Goal: Communication & Community: Ask a question

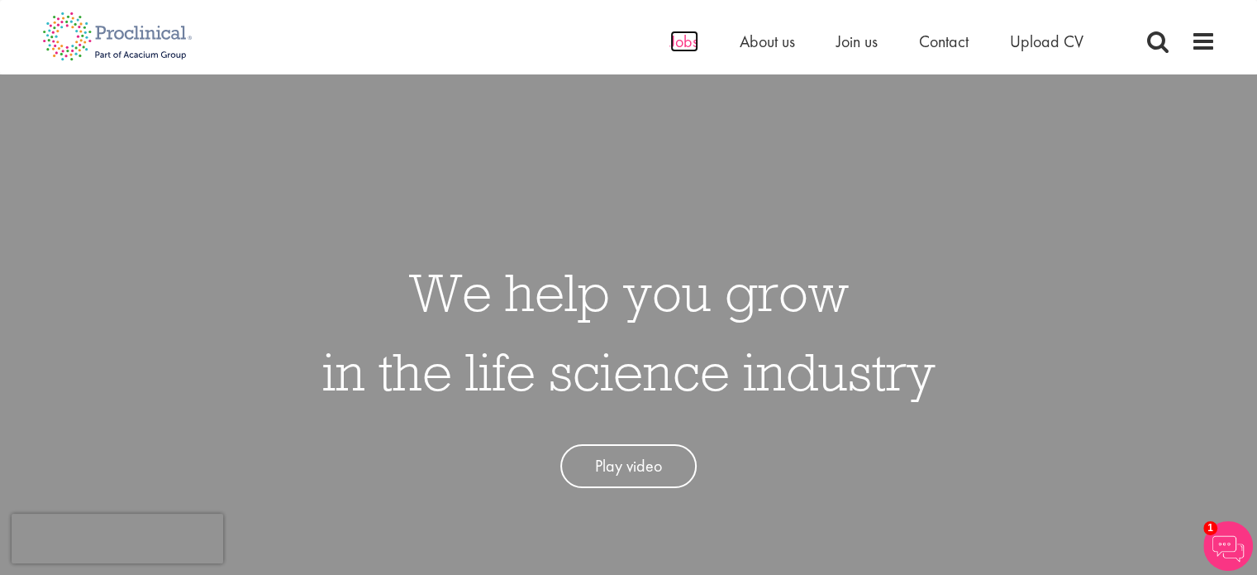
click at [689, 42] on span "Jobs" at bounding box center [684, 41] width 28 height 21
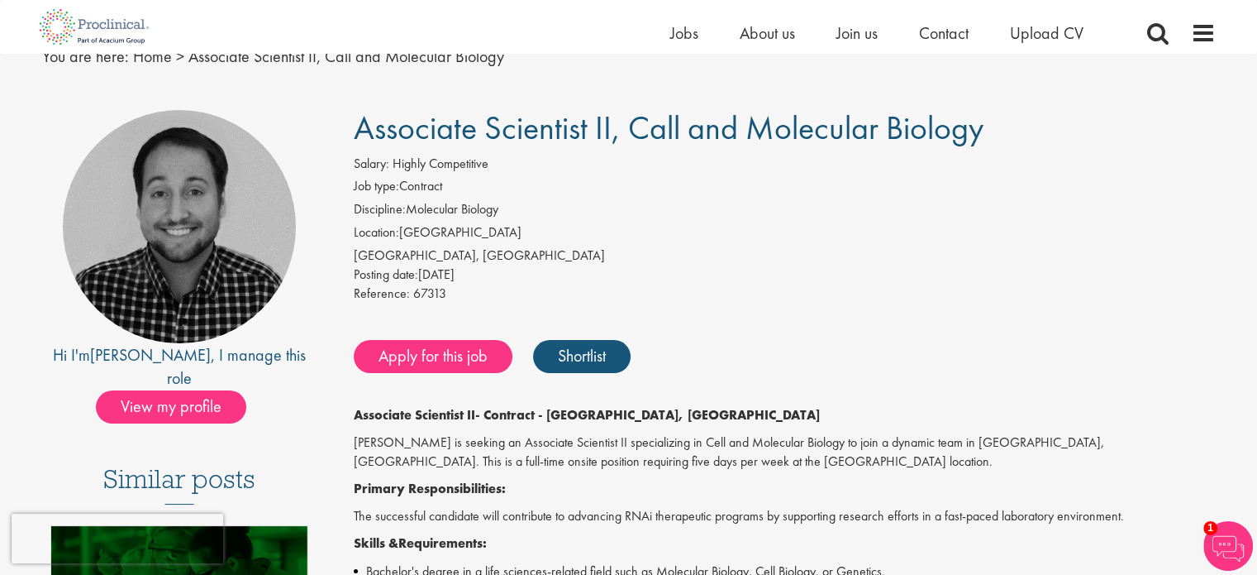
scroll to position [165, 0]
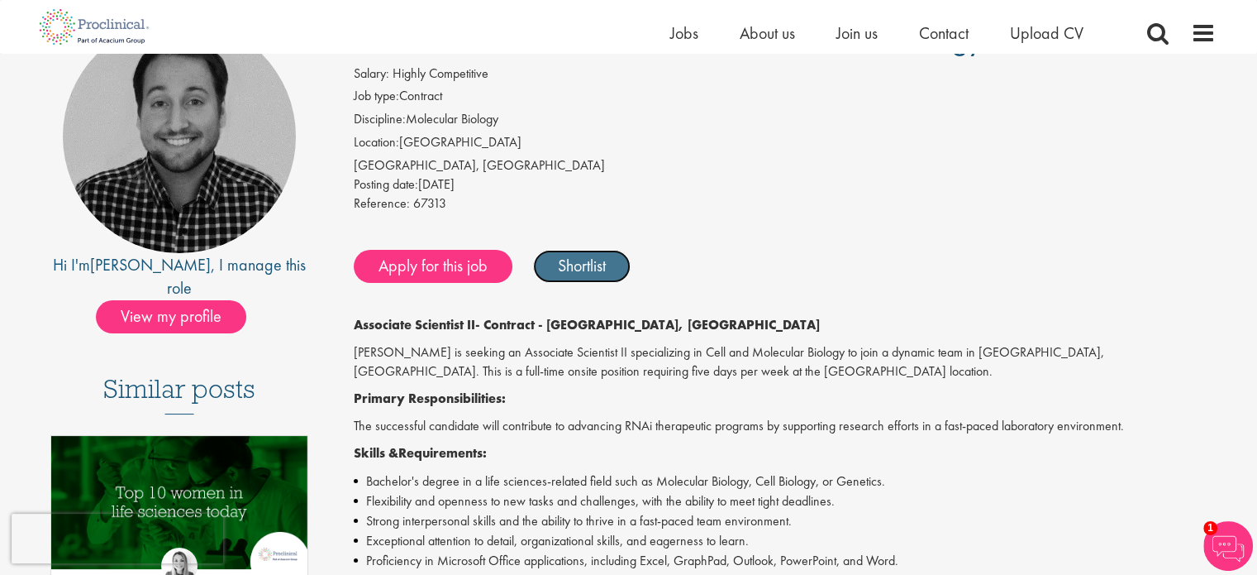
click at [586, 270] on link "Shortlist" at bounding box center [582, 266] width 98 height 33
click at [586, 270] on link "Shortlisted" at bounding box center [590, 266] width 115 height 33
click at [588, 270] on link "Shortlist" at bounding box center [582, 266] width 98 height 33
click at [588, 270] on link "Shortlisted" at bounding box center [590, 266] width 115 height 33
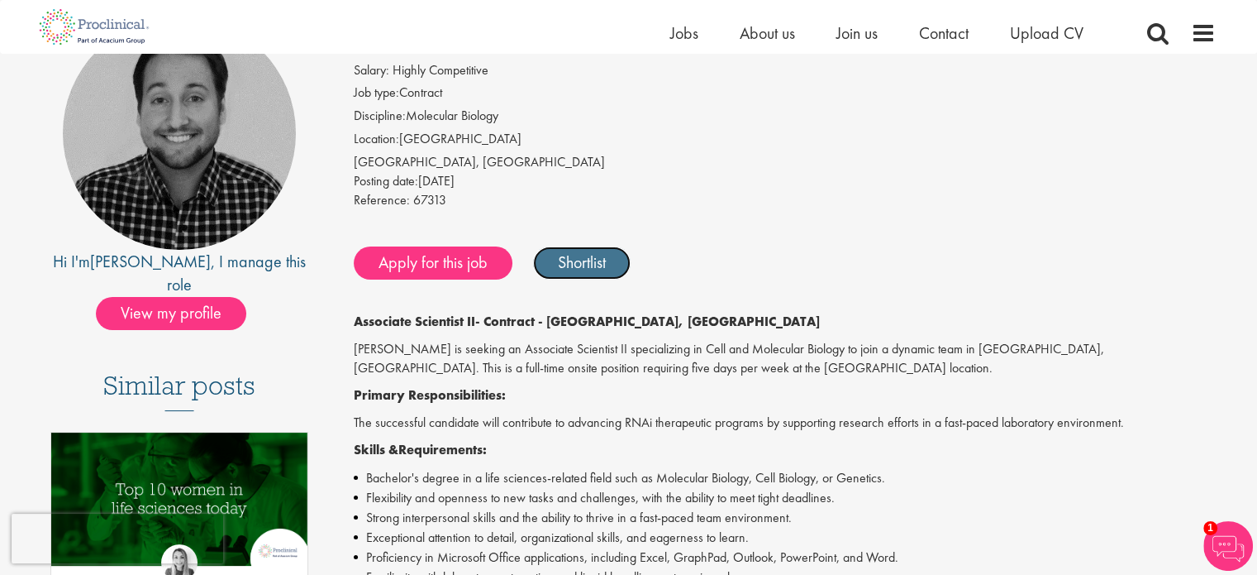
scroll to position [83, 0]
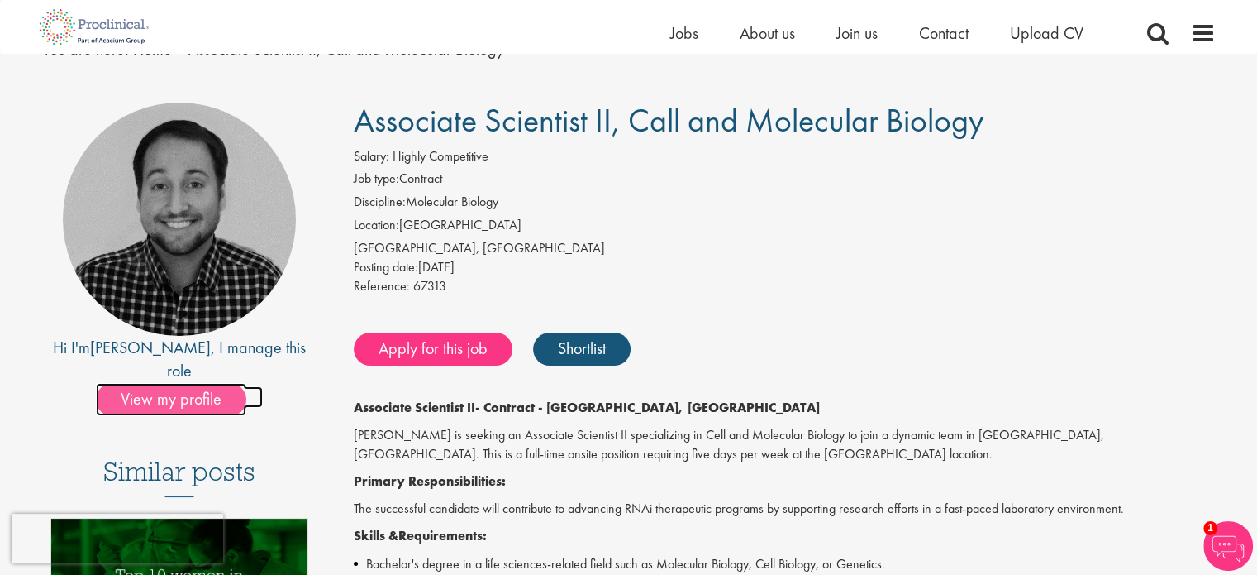
click at [163, 383] on span "View my profile" at bounding box center [171, 399] width 150 height 33
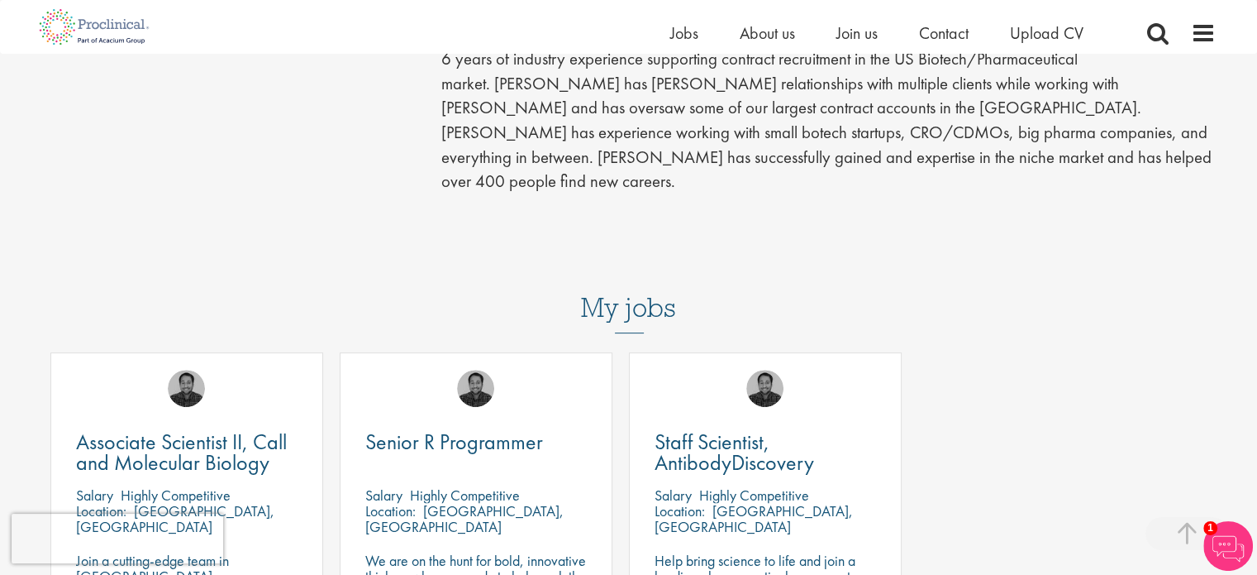
scroll to position [661, 0]
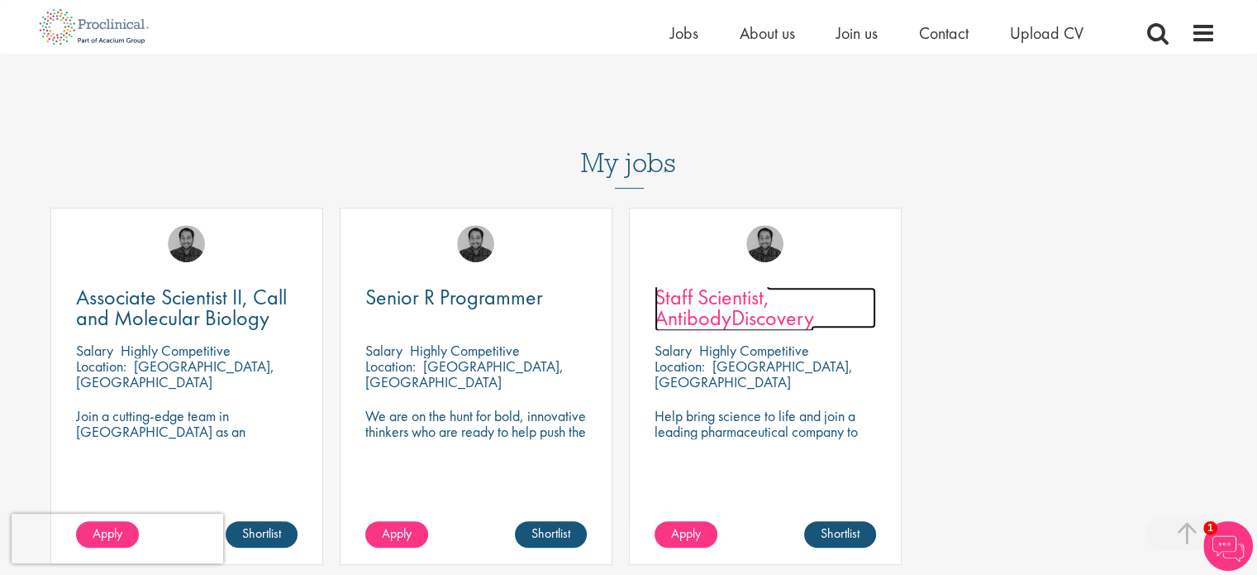
click at [718, 283] on span "Staff Scientist, AntibodyDiscovery" at bounding box center [735, 307] width 160 height 49
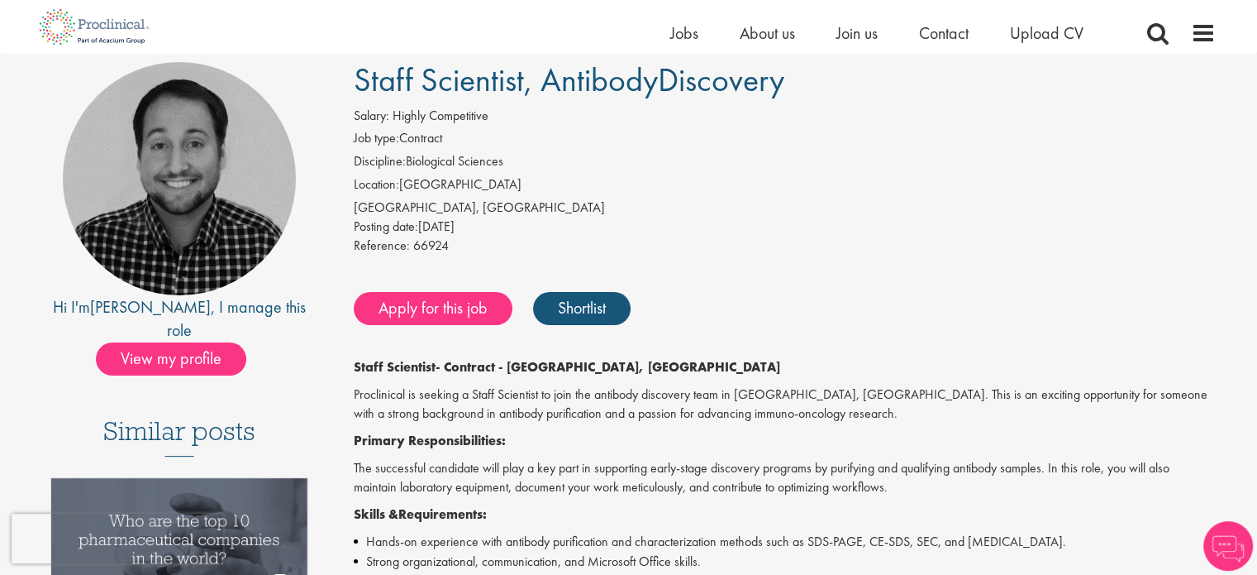
scroll to position [165, 0]
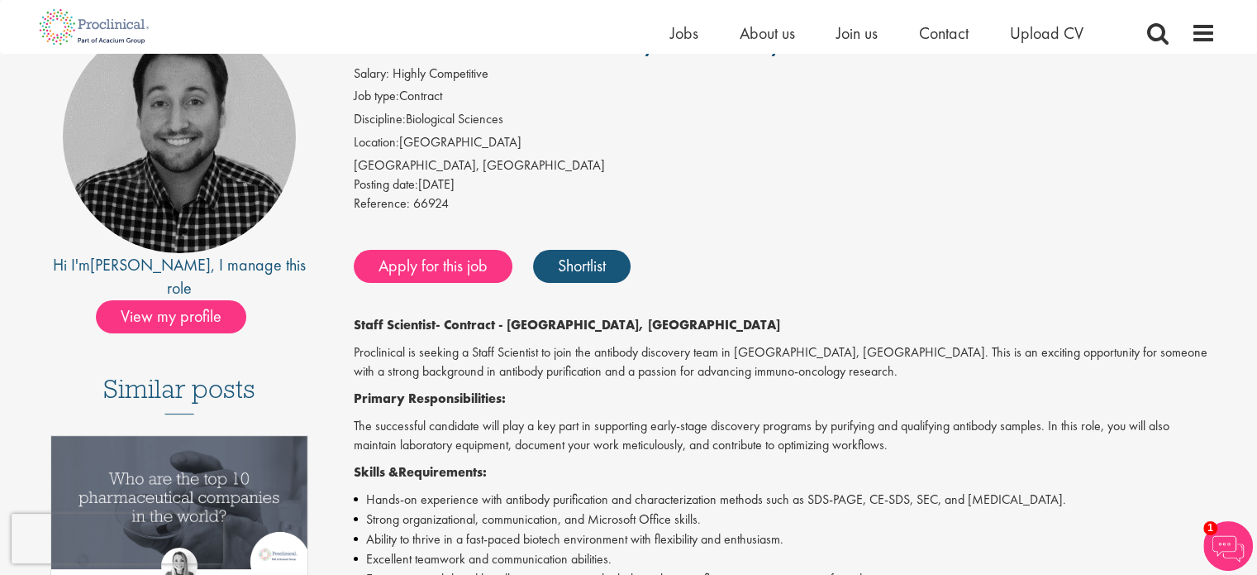
click at [534, 323] on strong "- Contract - [GEOGRAPHIC_DATA], [GEOGRAPHIC_DATA]" at bounding box center [608, 324] width 345 height 17
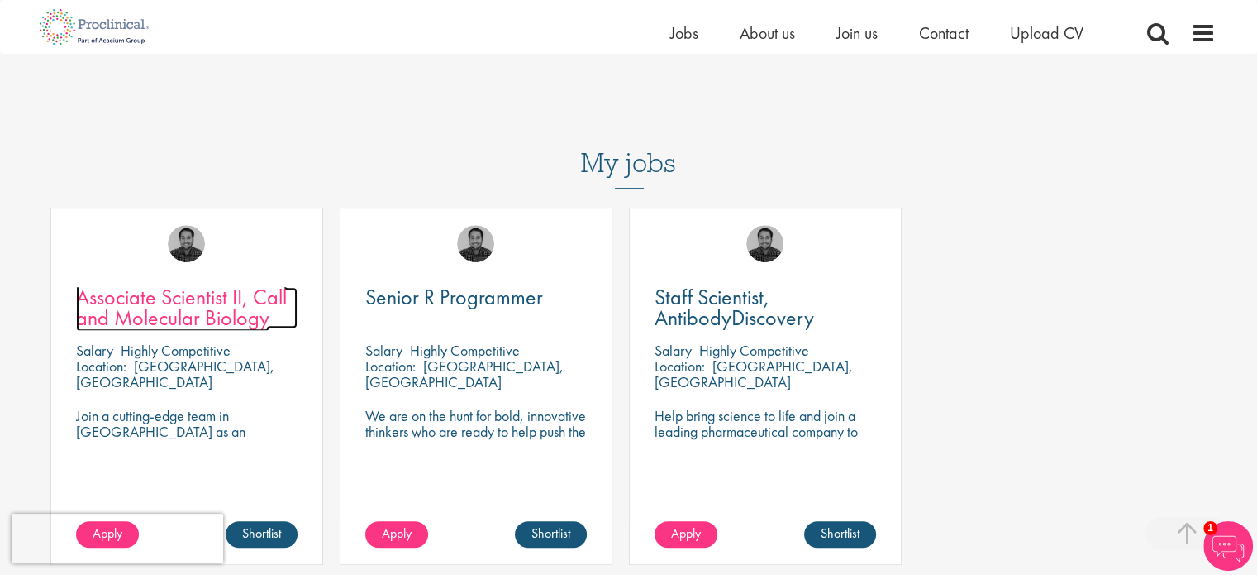
click at [165, 283] on span "Associate Scientist II, Call and Molecular Biology" at bounding box center [181, 307] width 211 height 49
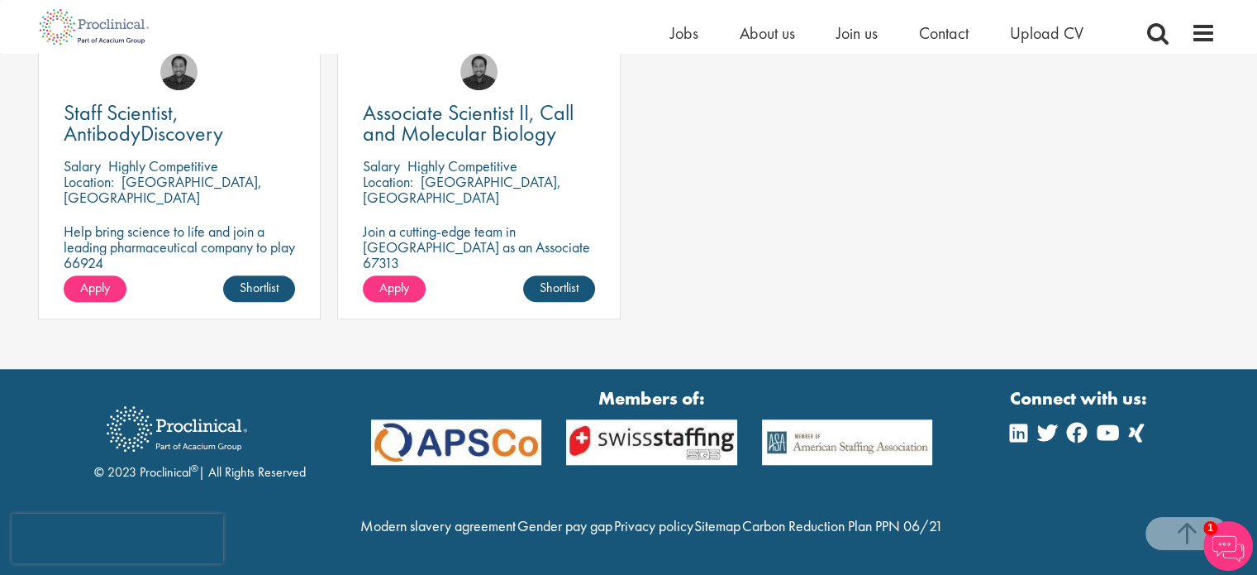
scroll to position [1505, 0]
click at [1218, 553] on img at bounding box center [1229, 546] width 50 height 50
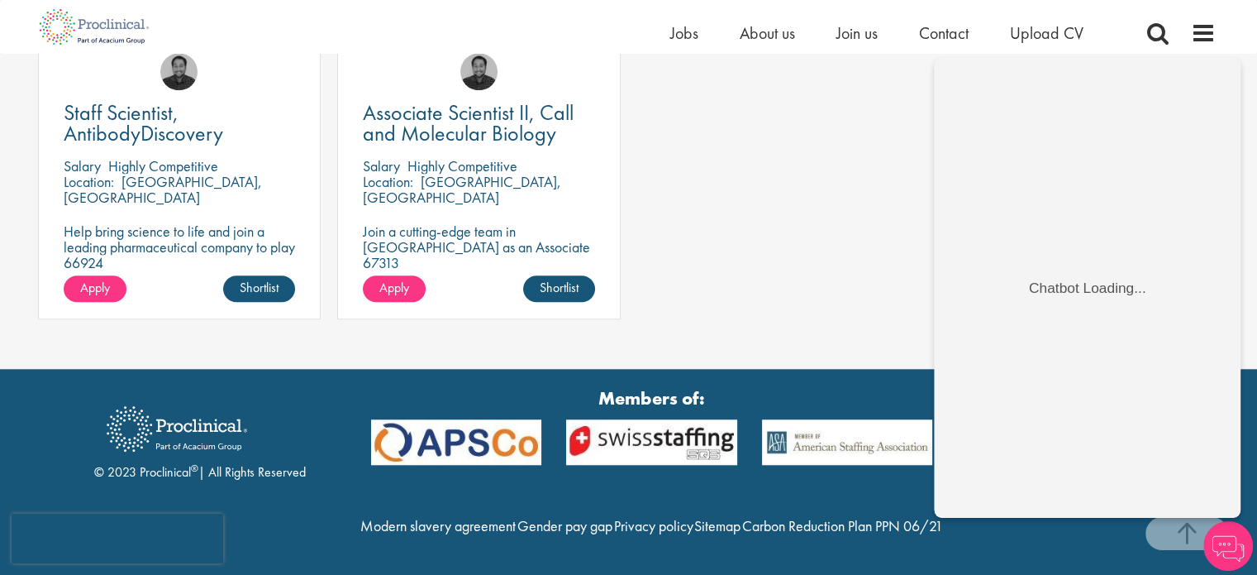
click at [833, 167] on div "Staff Scientist, AntibodyDiscovery Salary Highly Competitive Location: Wilmingt…" at bounding box center [629, 186] width 1199 height 300
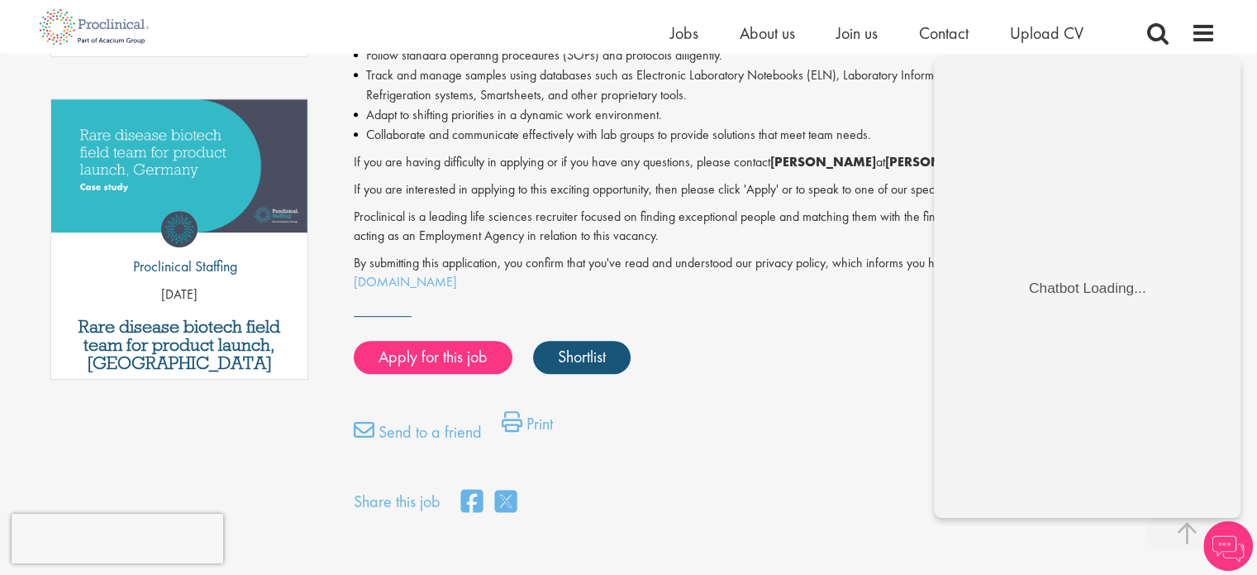
scroll to position [761, 0]
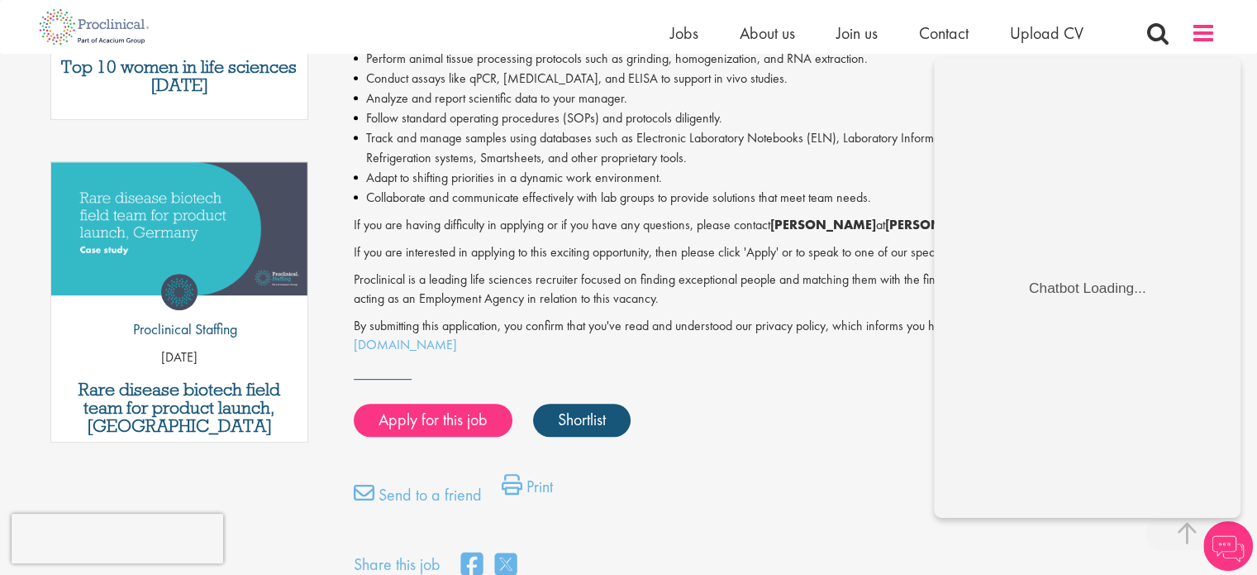
click at [1197, 39] on span at bounding box center [1203, 33] width 25 height 25
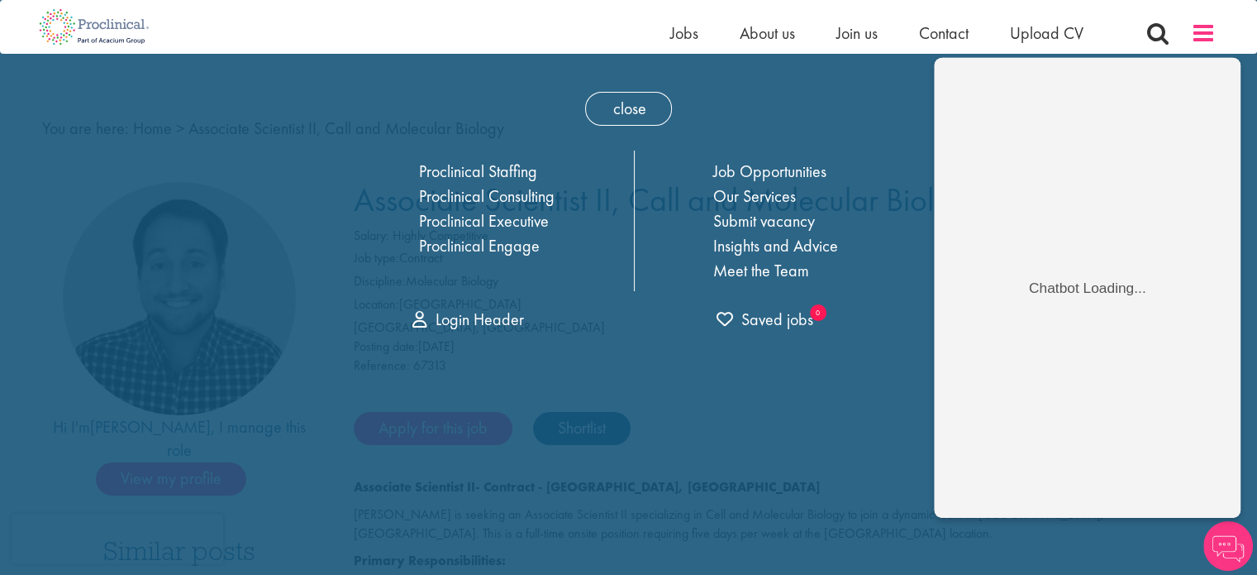
scroll to position [0, 0]
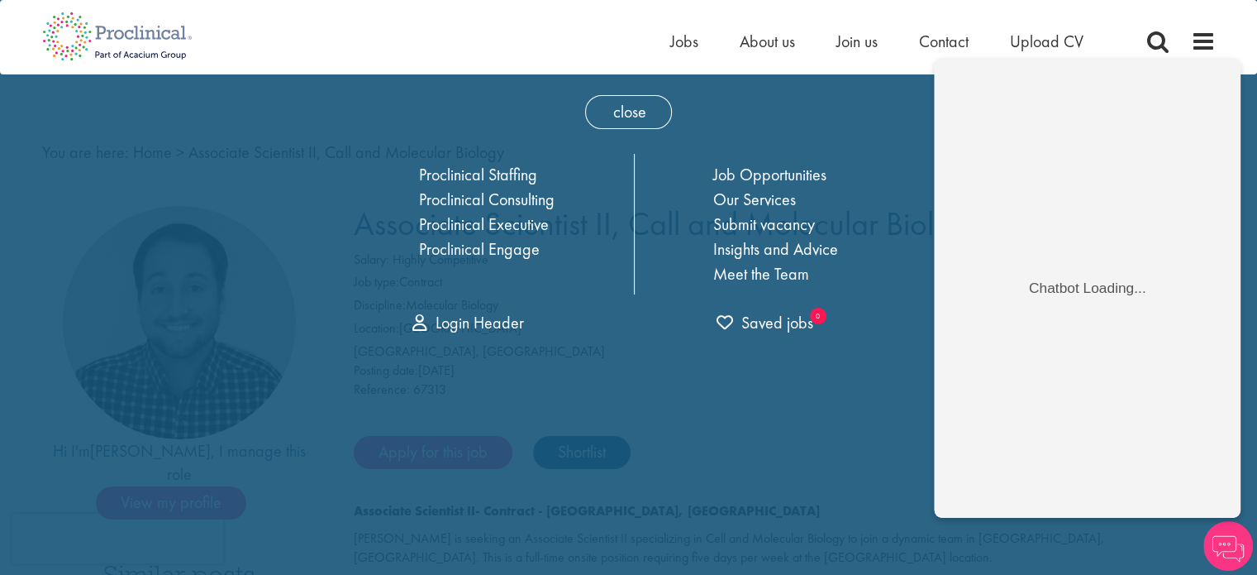
click at [1213, 535] on img at bounding box center [1229, 546] width 50 height 50
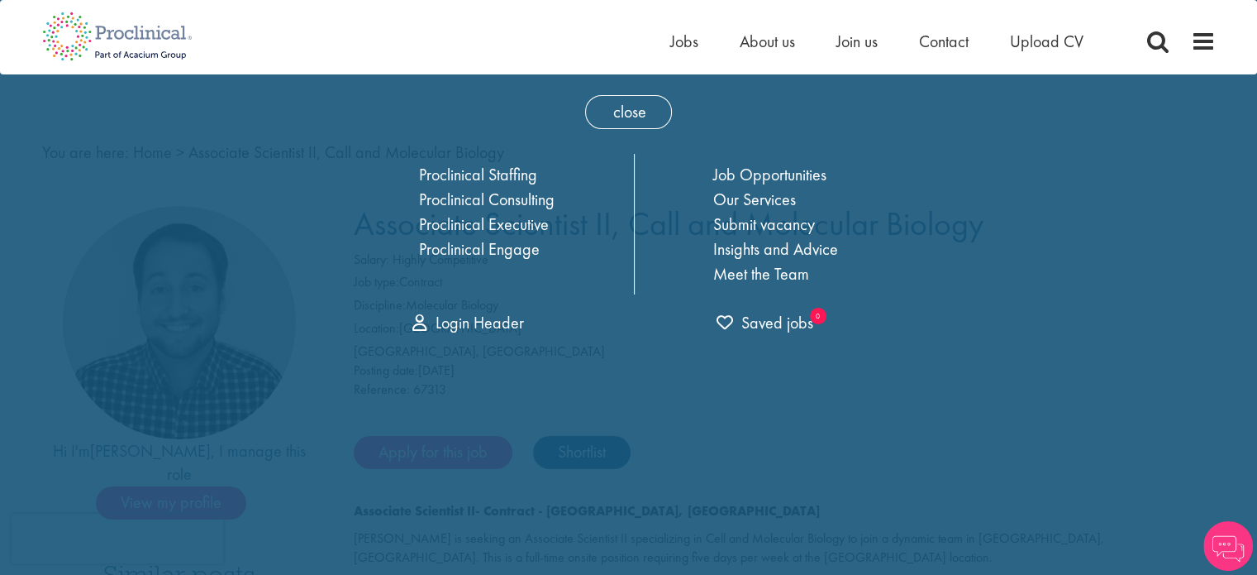
click at [385, 122] on div "close Home Jobs About us Join us Contact Upload CV Proclinical Staffing Proclin…" at bounding box center [629, 210] width 612 height 272
click at [639, 128] on div "close Home Jobs About us Join us Contact Upload CV Proclinical Staffing Proclin…" at bounding box center [629, 210] width 612 height 272
click at [650, 109] on span "close" at bounding box center [628, 112] width 87 height 34
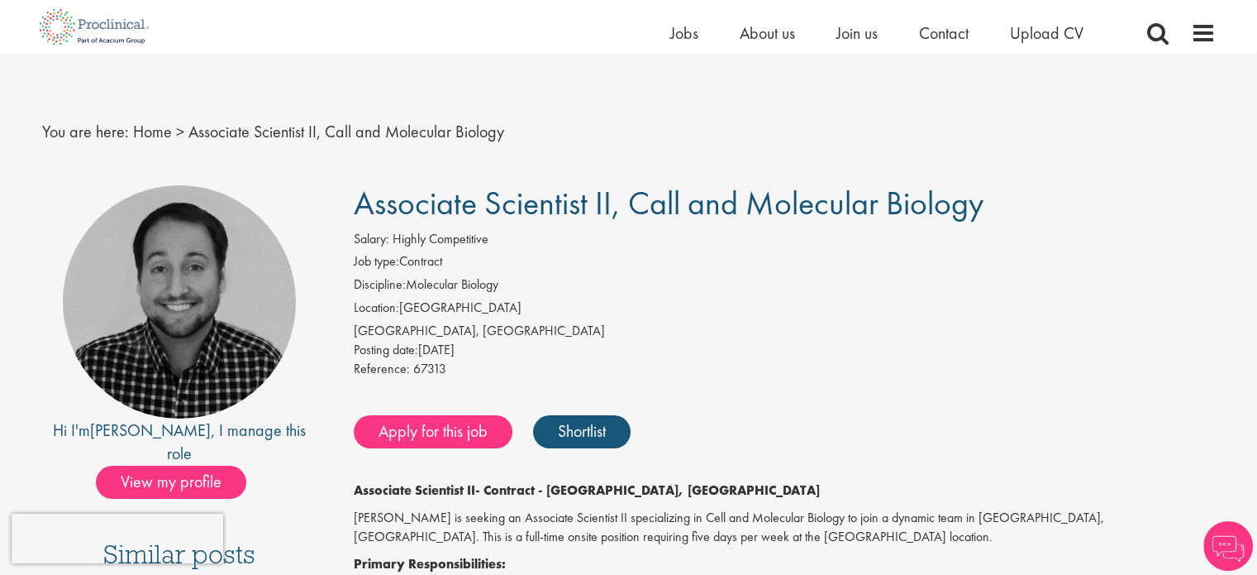
scroll to position [248, 0]
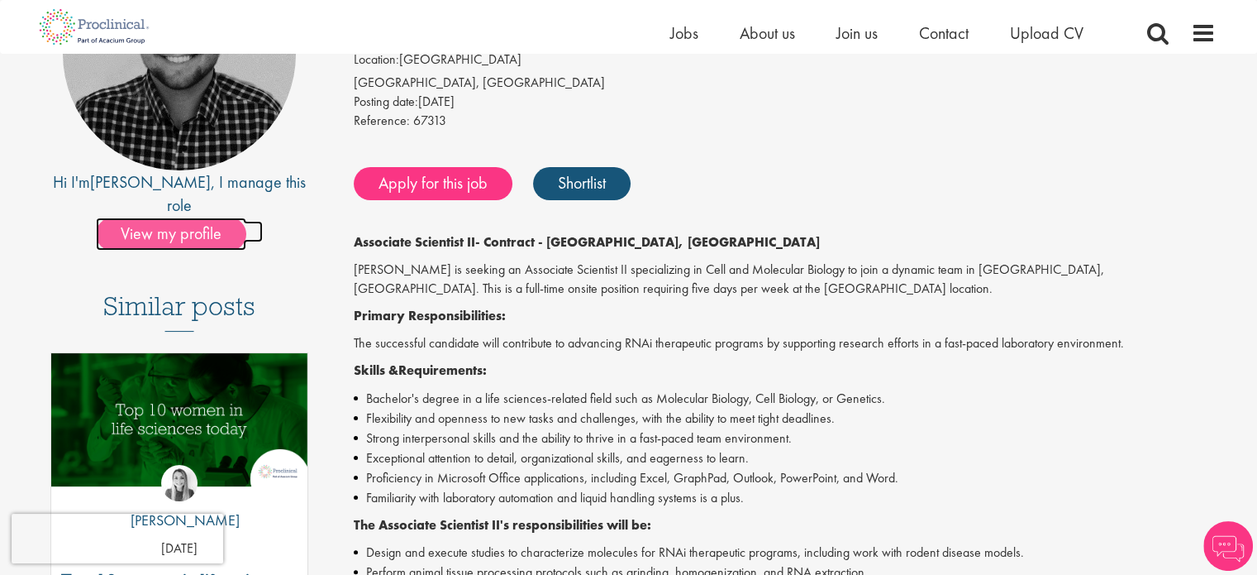
click at [178, 217] on span "View my profile" at bounding box center [171, 233] width 150 height 33
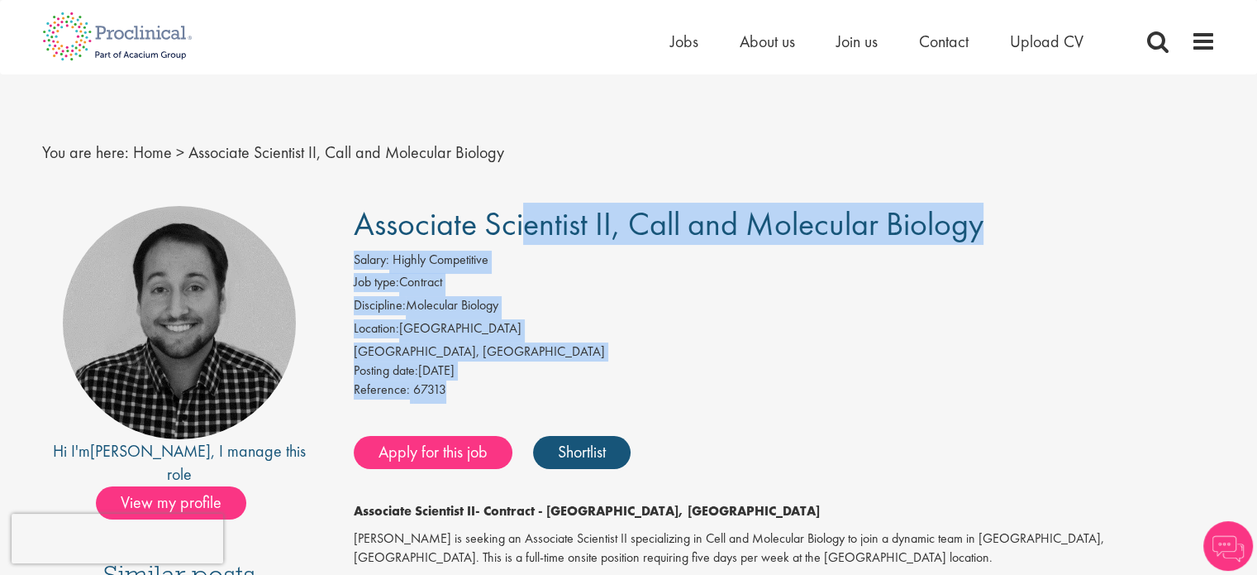
drag, startPoint x: 356, startPoint y: 215, endPoint x: 446, endPoint y: 383, distance: 190.5
copy div "Associate Scientist II, Call and Molecular Biology Salary: Highly Competitive J…"
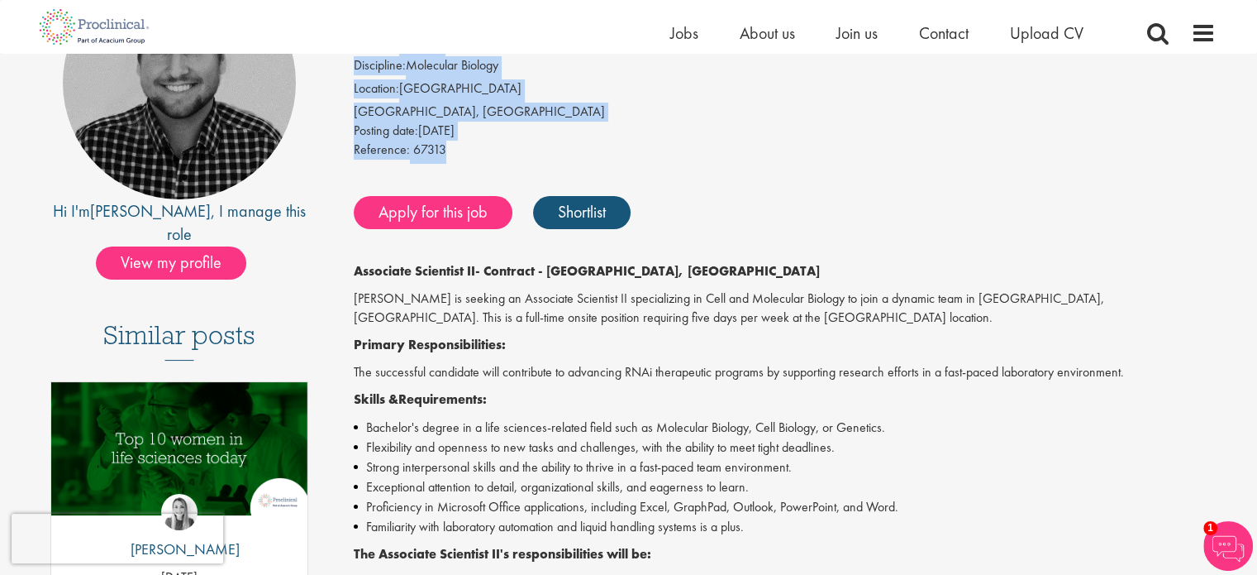
scroll to position [248, 0]
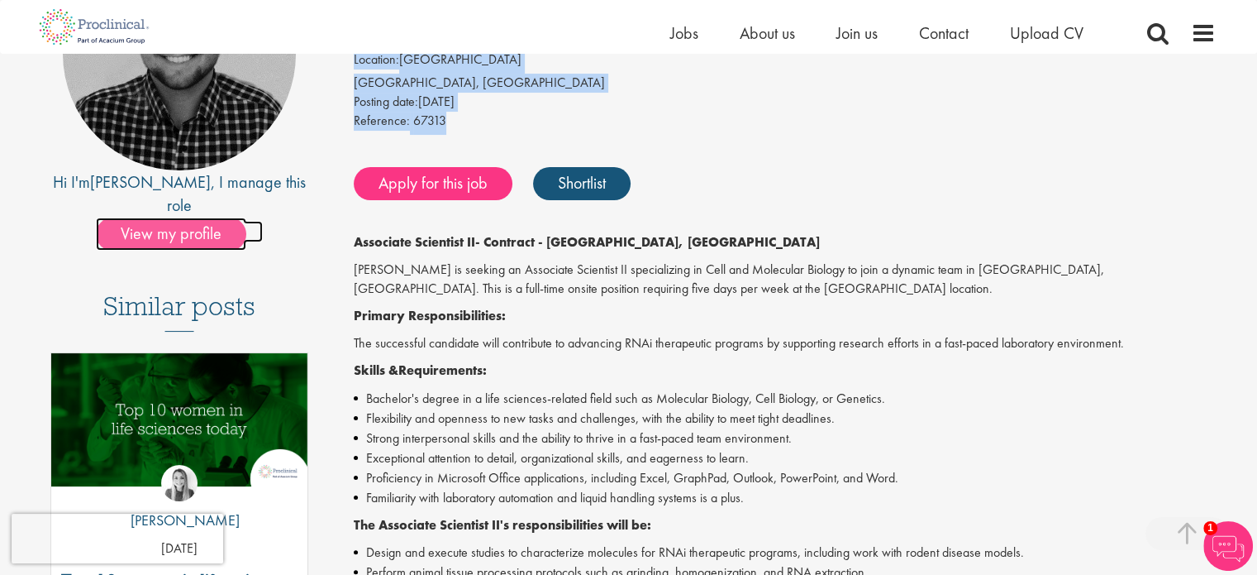
click at [185, 217] on span "View my profile" at bounding box center [171, 233] width 150 height 33
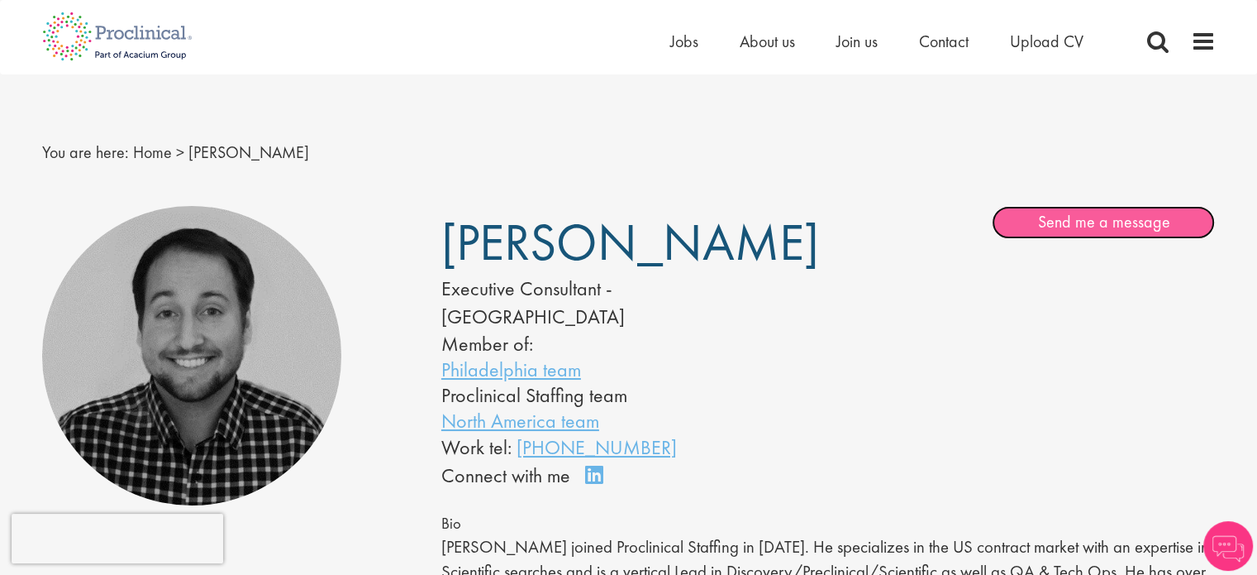
click at [1094, 224] on link "Send me a message" at bounding box center [1103, 222] width 223 height 33
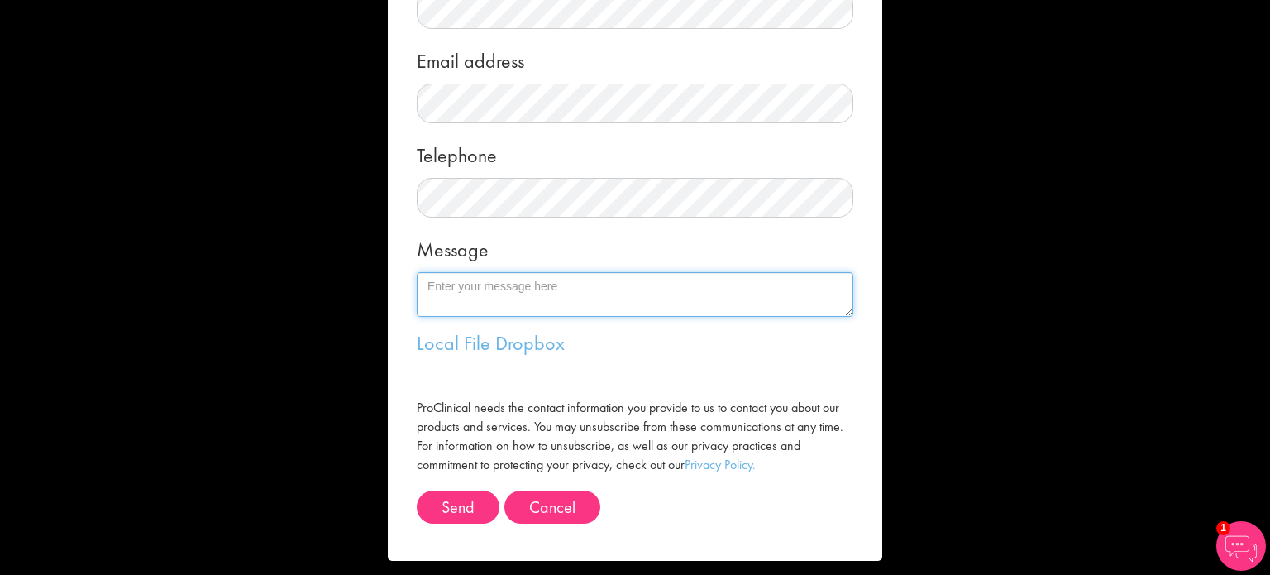
scroll to position [278, 0]
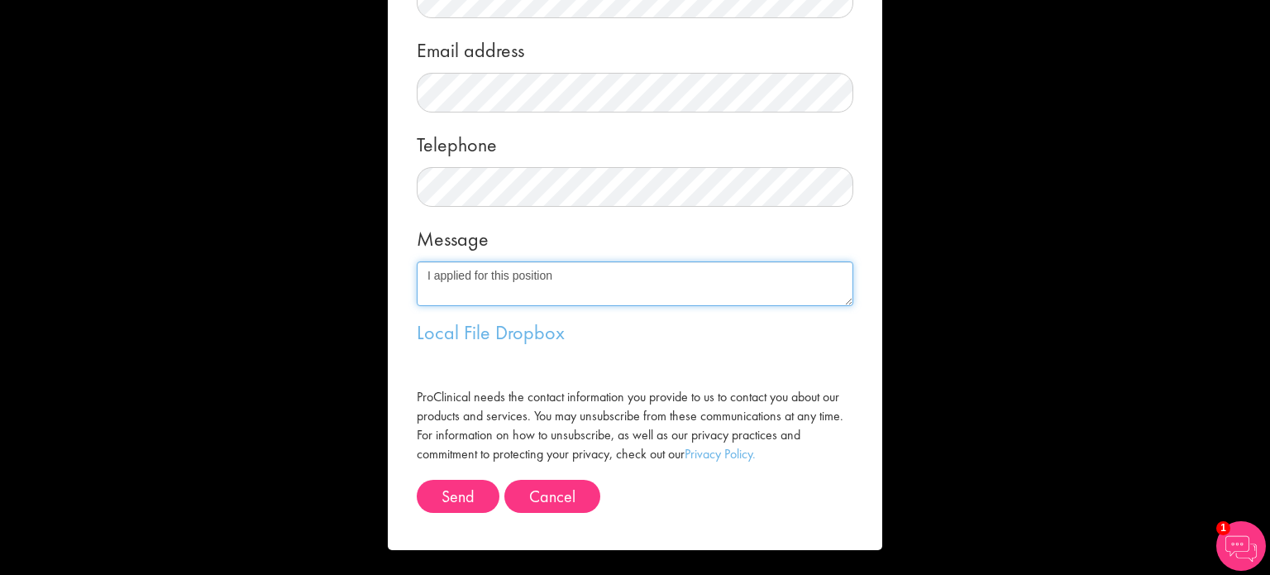
paste textarea "Associate Scientist II, Call and Molecular Biology Salary: Highly Competitive J…"
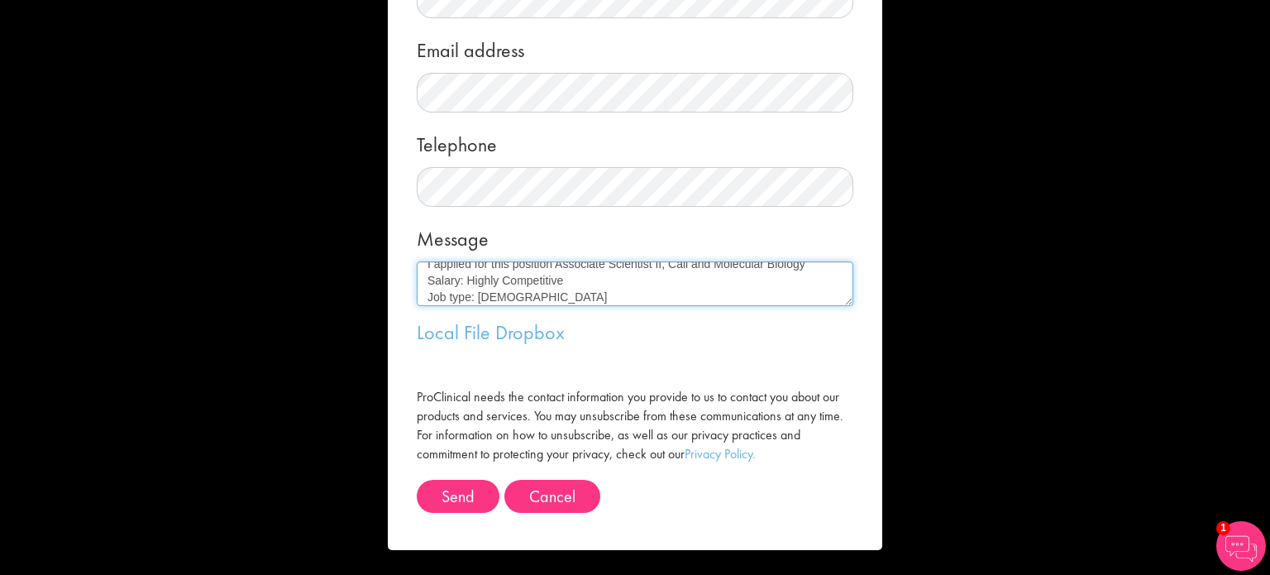
scroll to position [0, 0]
click at [550, 273] on textarea "I applied for this position Associate Scientist II, Call and Molecular Biology …" at bounding box center [635, 283] width 436 height 45
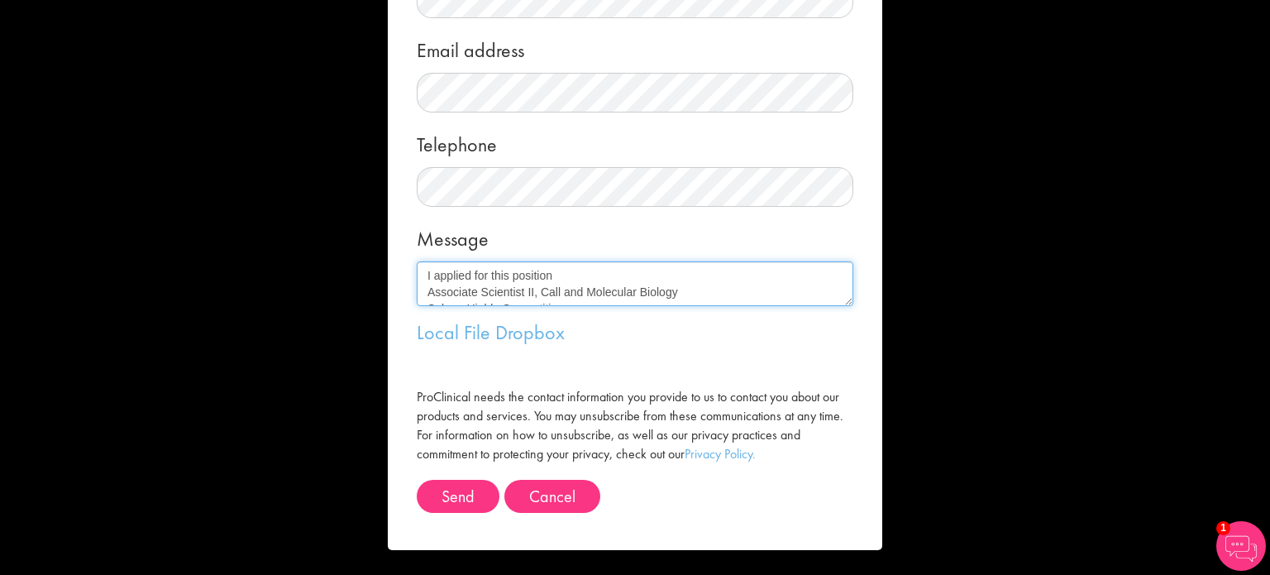
click at [553, 275] on textarea "I applied for this position Associate Scientist II, Call and Molecular Biology …" at bounding box center [635, 283] width 436 height 45
drag, startPoint x: 571, startPoint y: 296, endPoint x: 493, endPoint y: 293, distance: 78.6
click at [493, 293] on textarea "I applied for this position: Associate Scientist II, Call and Molecular Biology…" at bounding box center [635, 283] width 436 height 45
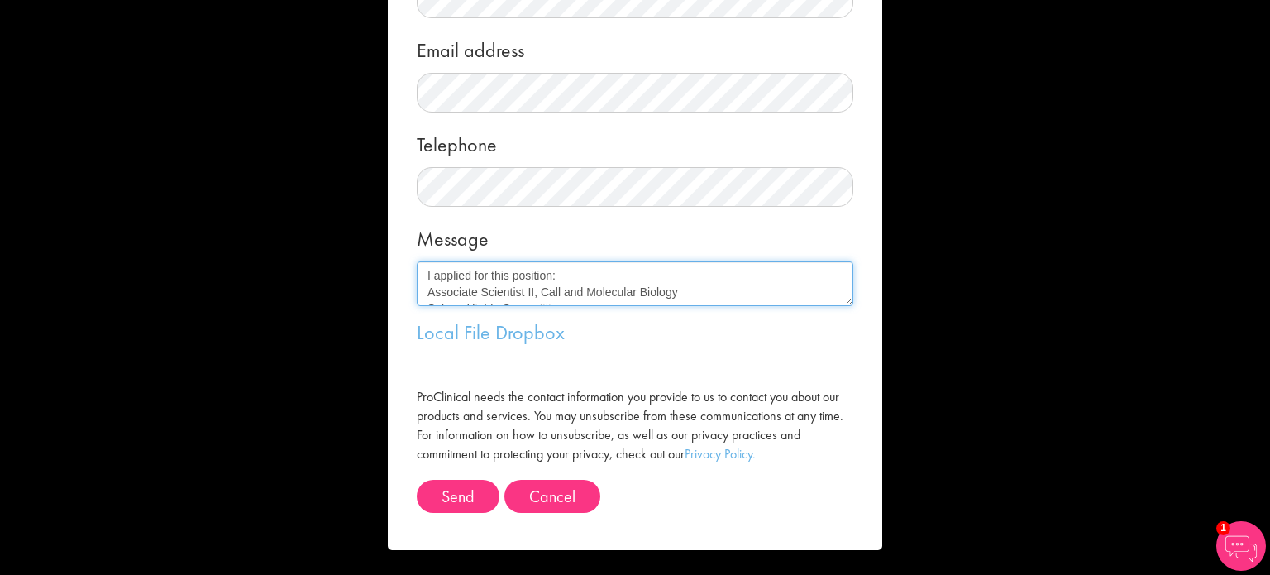
drag, startPoint x: 422, startPoint y: 266, endPoint x: 502, endPoint y: 274, distance: 79.7
click at [502, 274] on textarea "I applied for this position: Associate Scientist II, Call and Molecular Biology…" at bounding box center [635, 283] width 436 height 45
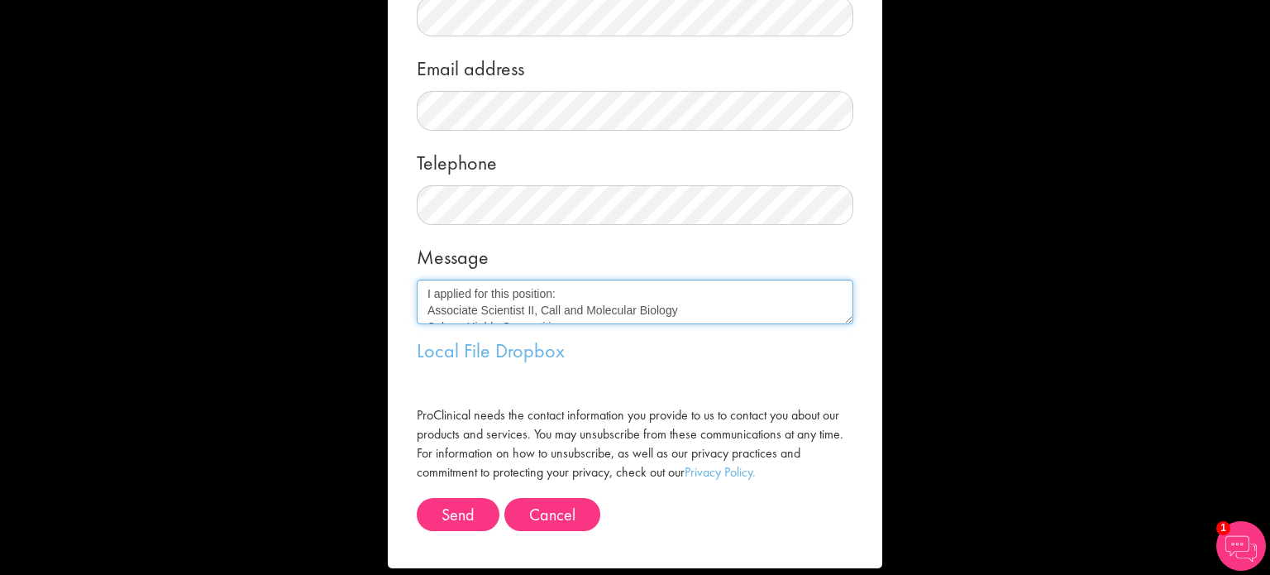
scroll to position [278, 0]
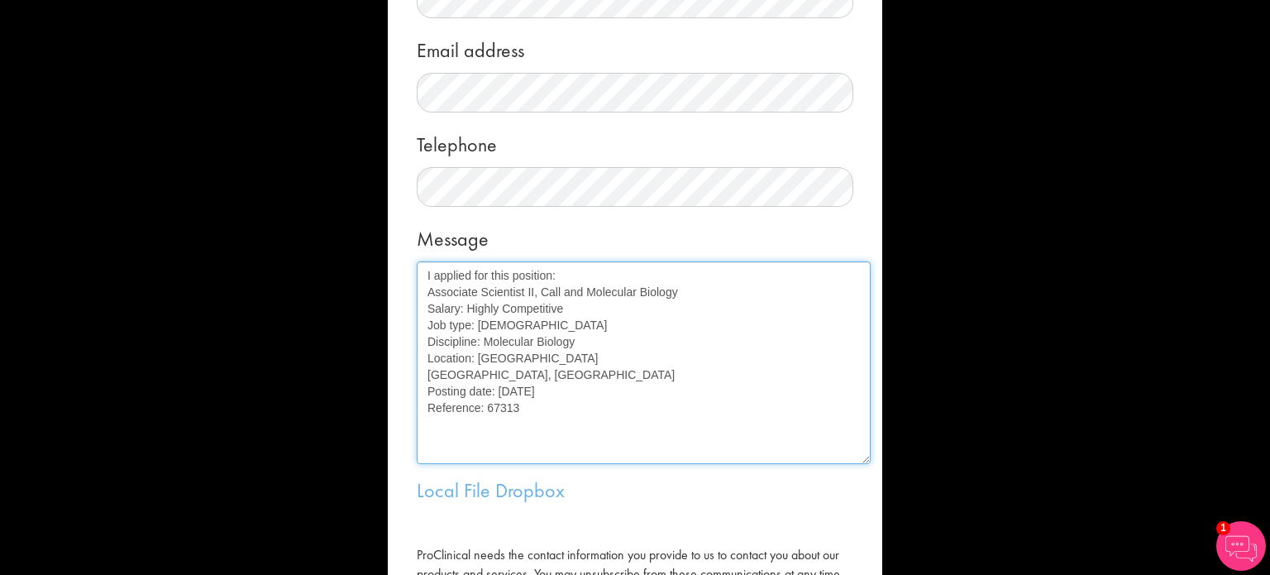
drag, startPoint x: 846, startPoint y: 303, endPoint x: 859, endPoint y: 456, distance: 152.7
click at [863, 460] on div "Message me First name Last name Email address Telephone Message I applied for t…" at bounding box center [635, 228] width 494 height 960
click at [556, 409] on textarea "I applied for this position: Associate Scientist II, Call and Molecular Biology…" at bounding box center [644, 361] width 454 height 201
drag, startPoint x: 572, startPoint y: 338, endPoint x: 407, endPoint y: 302, distance: 169.3
click at [407, 302] on form "Message me First name Last name Email address Telephone Message I applied for t…" at bounding box center [635, 227] width 470 height 958
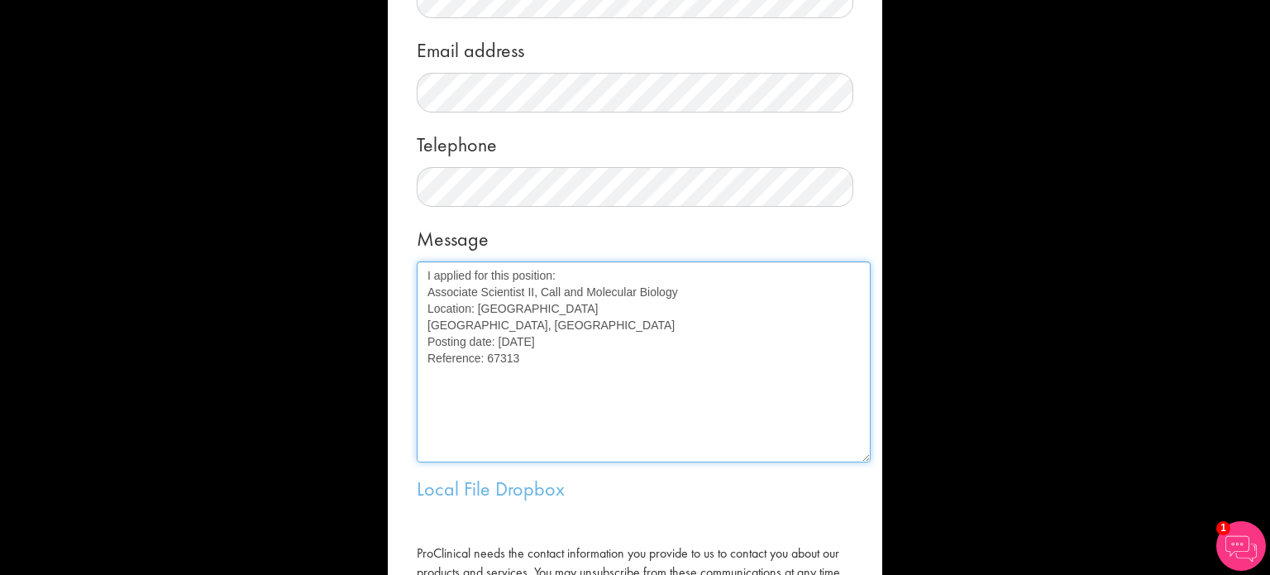
drag, startPoint x: 562, startPoint y: 340, endPoint x: 412, endPoint y: 336, distance: 150.5
click at [417, 336] on textarea "I applied for this position: Associate Scientist II, Call and Molecular Biology…" at bounding box center [644, 361] width 454 height 201
click at [558, 344] on textarea "I applied for this position: Associate Scientist II, Call and Molecular Biology…" at bounding box center [644, 361] width 454 height 201
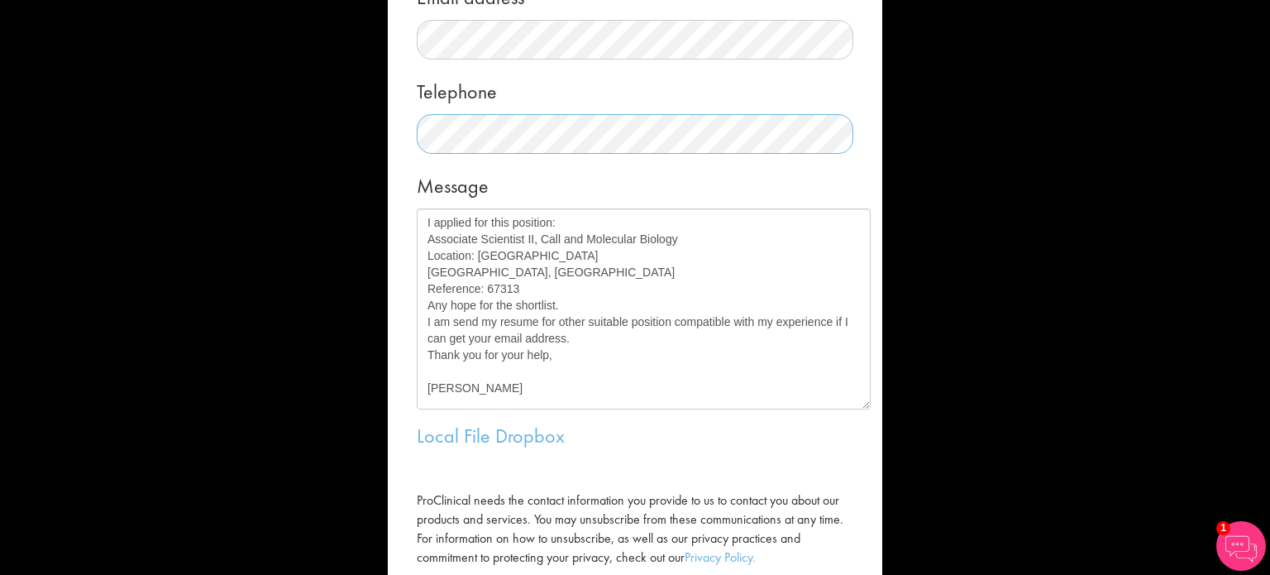
scroll to position [8, 0]
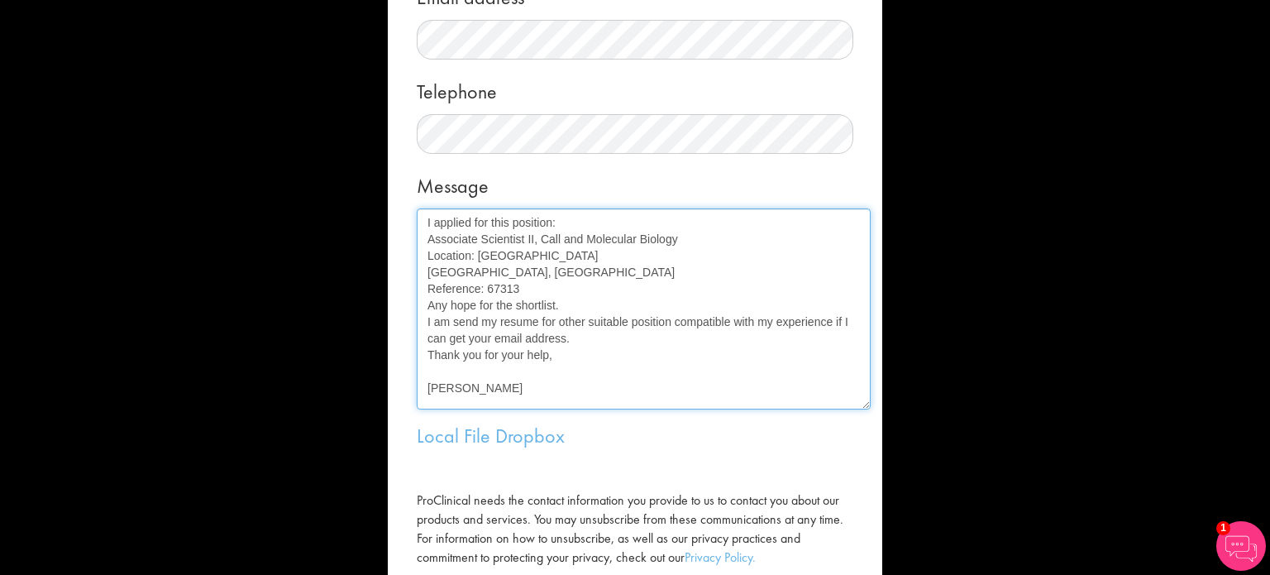
click at [551, 296] on textarea "I applied for this position: Associate Scientist II, Call and Molecular Biology…" at bounding box center [644, 308] width 454 height 201
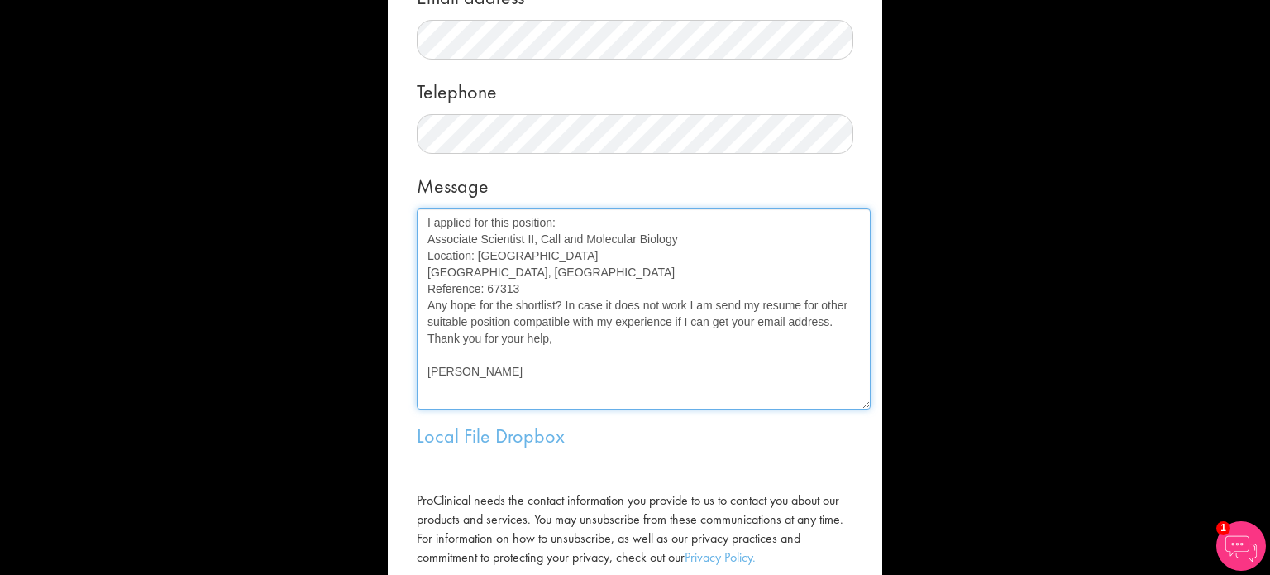
scroll to position [0, 0]
click at [547, 383] on textarea "I applied for this position: Associate Scientist II, Call and Molecular Biology…" at bounding box center [644, 308] width 454 height 201
click at [605, 303] on textarea "I applied for this position: Associate Scientist II, Call and Molecular Biology…" at bounding box center [644, 308] width 454 height 201
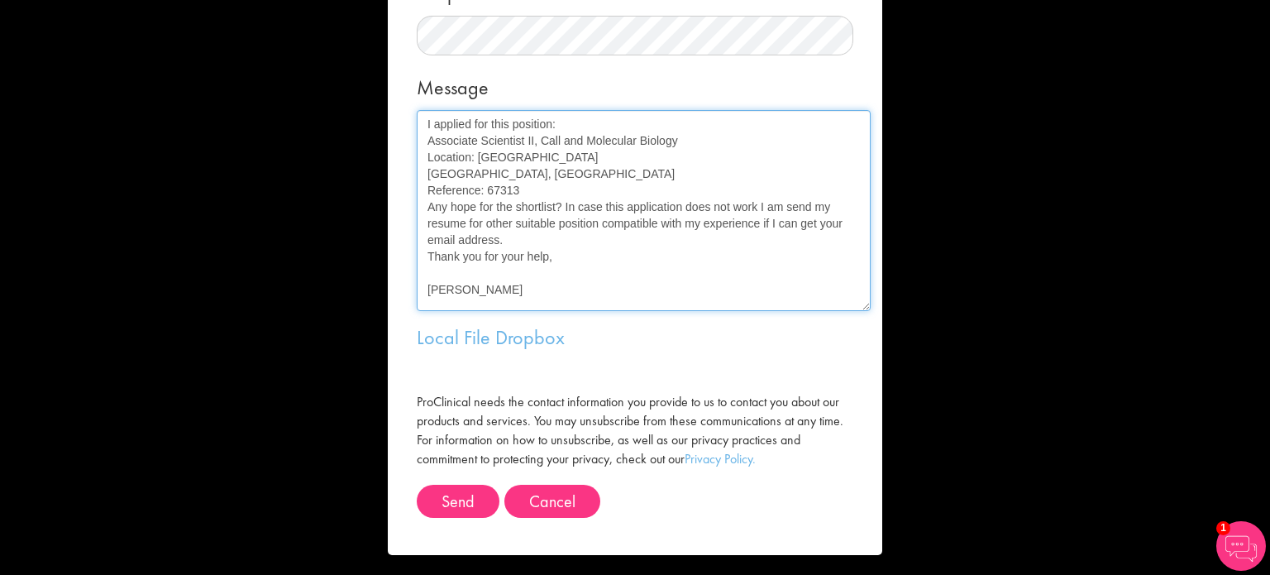
scroll to position [434, 0]
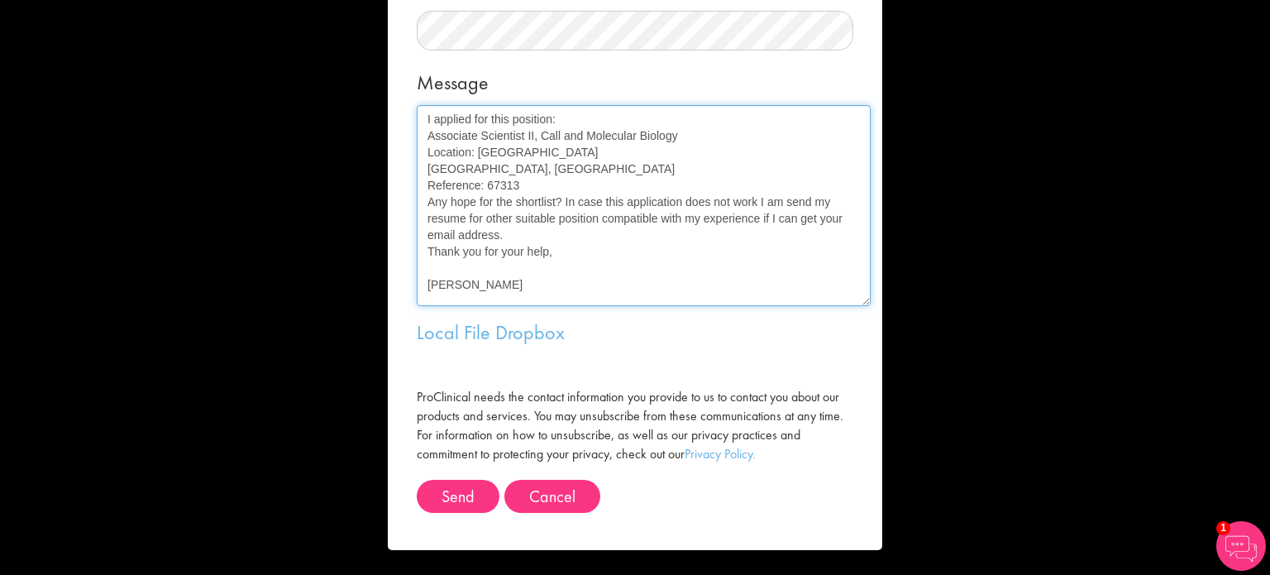
click at [433, 289] on textarea "I applied for this position: Associate Scientist II, Call and Molecular Biology…" at bounding box center [644, 205] width 454 height 201
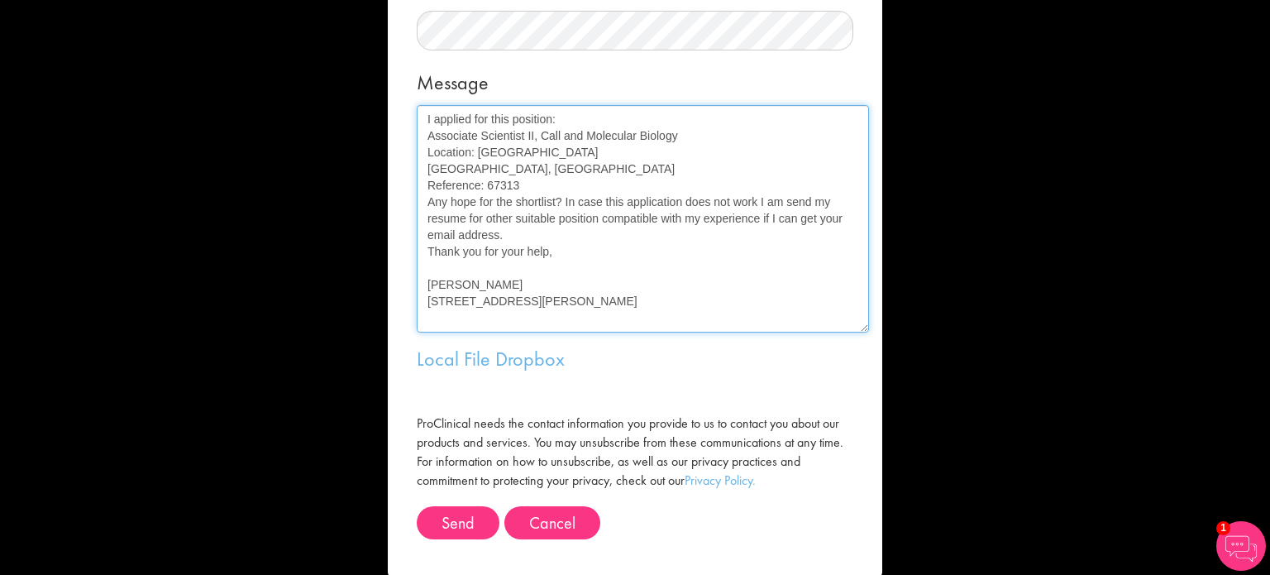
scroll to position [0, 0]
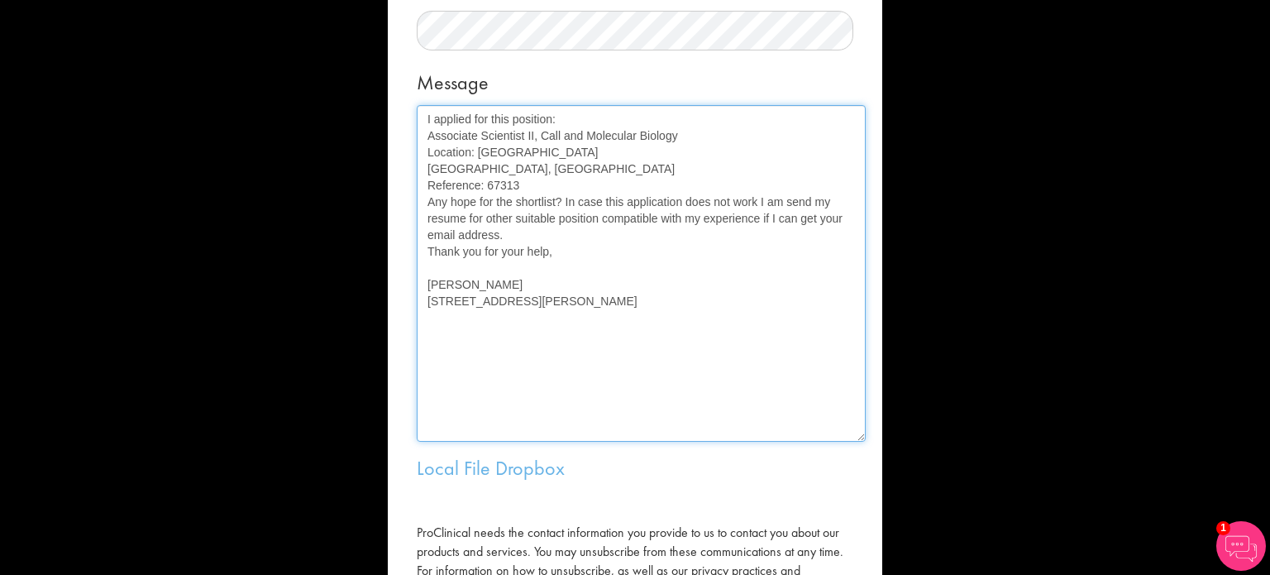
drag, startPoint x: 859, startPoint y: 302, endPoint x: 854, endPoint y: 437, distance: 135.7
click at [854, 437] on textarea "I applied for this position: Associate Scientist II, Call and Molecular Biology…" at bounding box center [641, 273] width 449 height 336
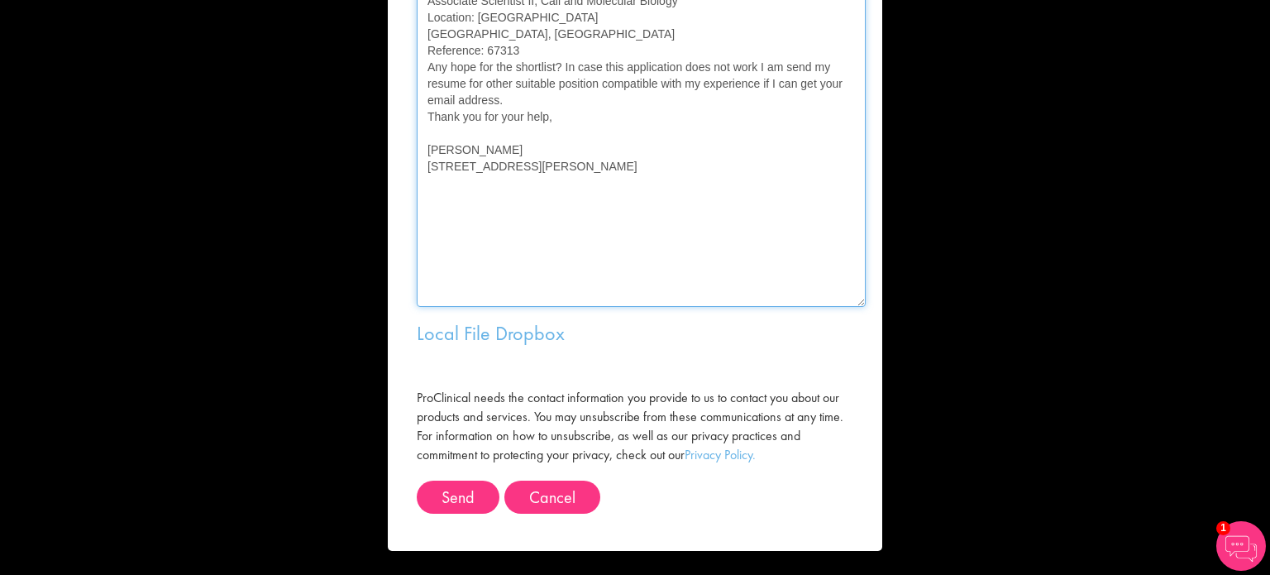
scroll to position [570, 0]
click at [441, 291] on textarea "I applied for this position: Associate Scientist II, Call and Molecular Biology…" at bounding box center [641, 137] width 449 height 336
click at [572, 201] on textarea "I applied for this position: Associate Scientist II, Call and Molecular Biology…" at bounding box center [641, 137] width 449 height 336
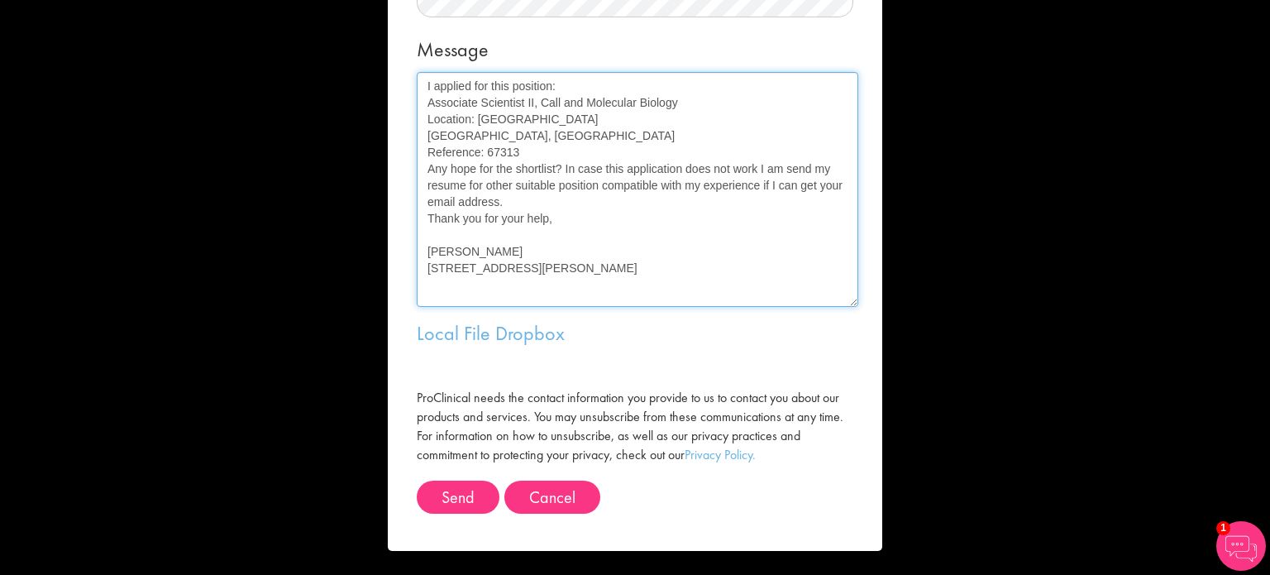
scroll to position [468, 0]
drag, startPoint x: 856, startPoint y: 301, endPoint x: 850, endPoint y: 199, distance: 101.9
click at [850, 199] on textarea "I applied for this position: Associate Scientist II, Call and Molecular Biology…" at bounding box center [637, 188] width 441 height 235
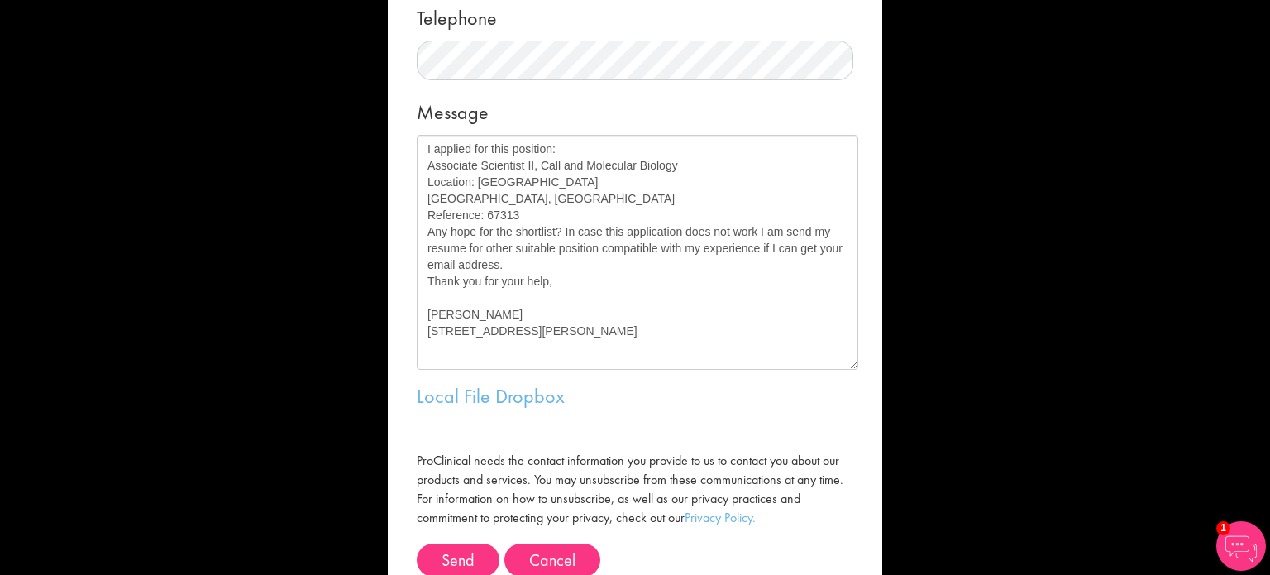
scroll to position [413, 0]
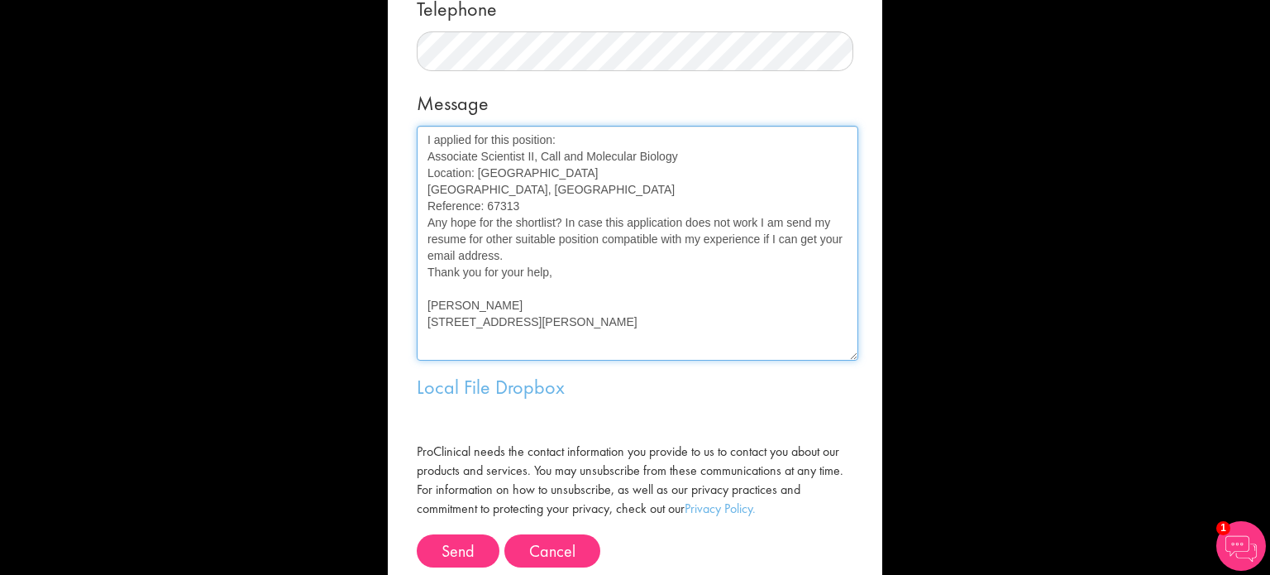
click at [546, 160] on textarea "I applied for this position: Associate Scientist II, Call and Molecular Biology…" at bounding box center [637, 243] width 441 height 235
drag, startPoint x: 522, startPoint y: 342, endPoint x: 532, endPoint y: 340, distance: 9.4
click at [522, 342] on textarea "I applied for this position: Associate Scientist II, Cell and Molecular Biology…" at bounding box center [637, 243] width 441 height 235
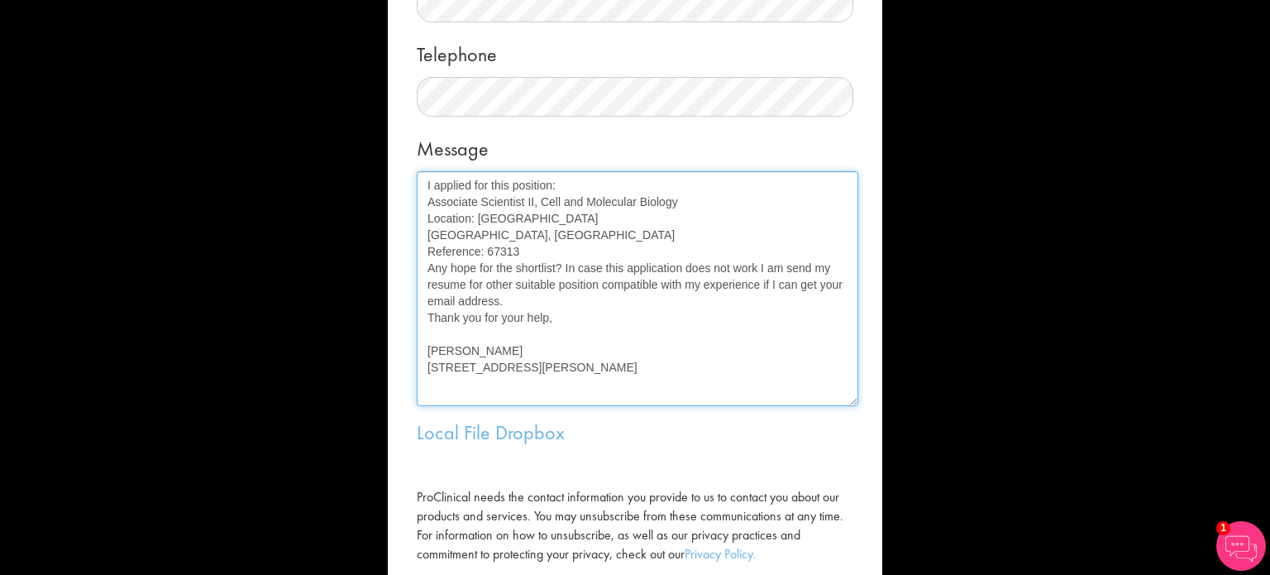
scroll to position [331, 0]
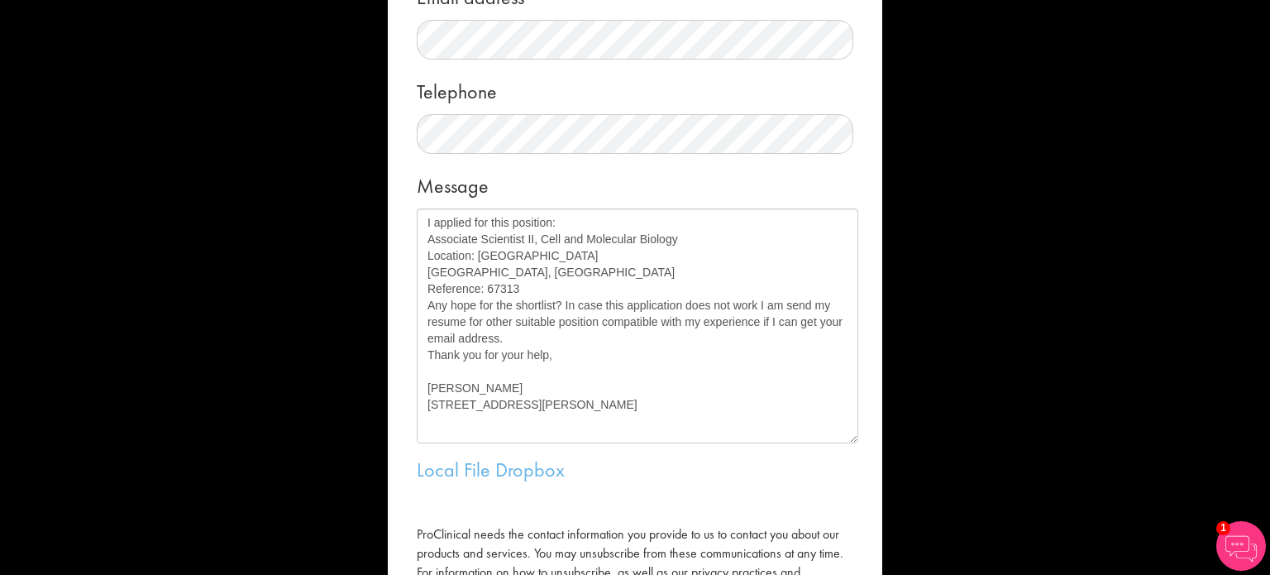
click at [1225, 532] on span "1" at bounding box center [1223, 528] width 14 height 14
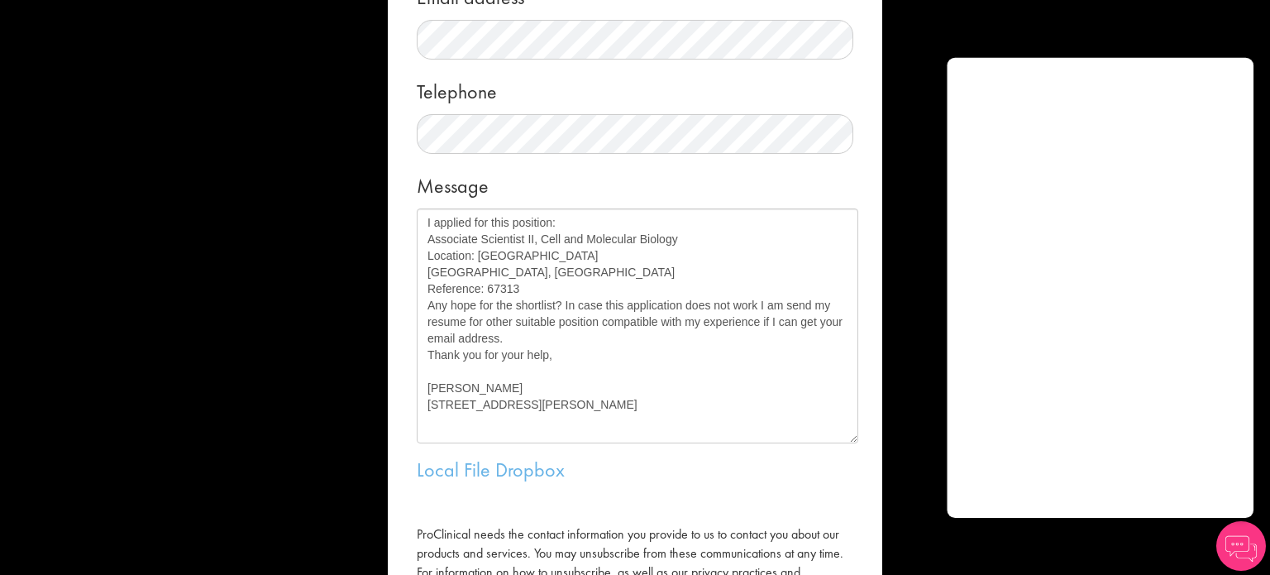
click at [1236, 553] on img at bounding box center [1241, 546] width 50 height 50
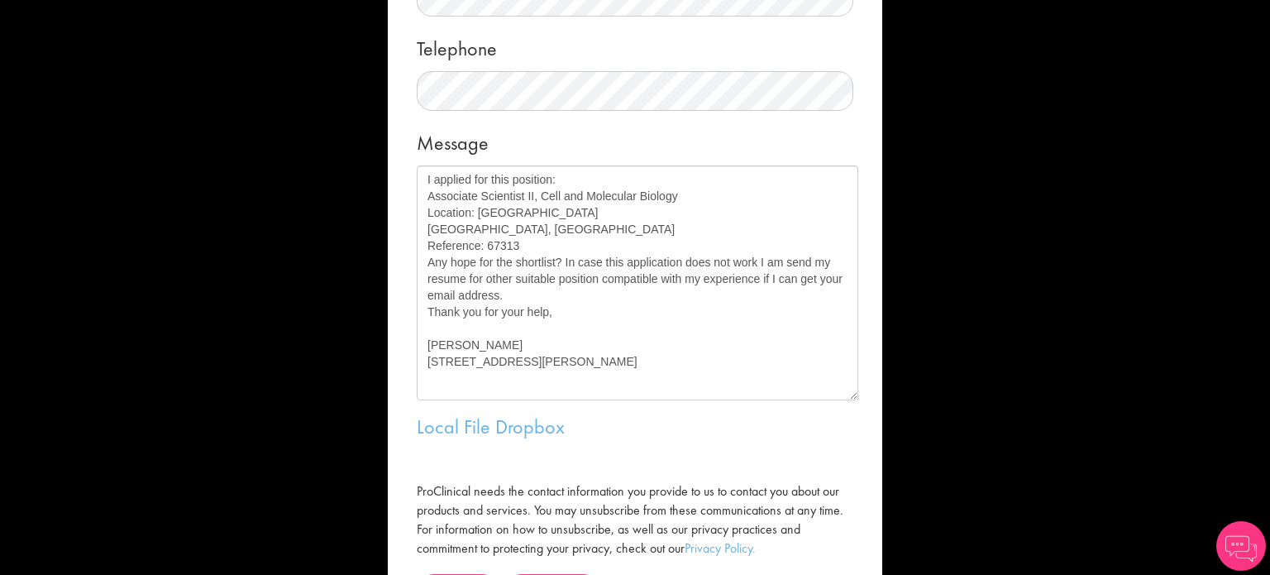
scroll to position [413, 0]
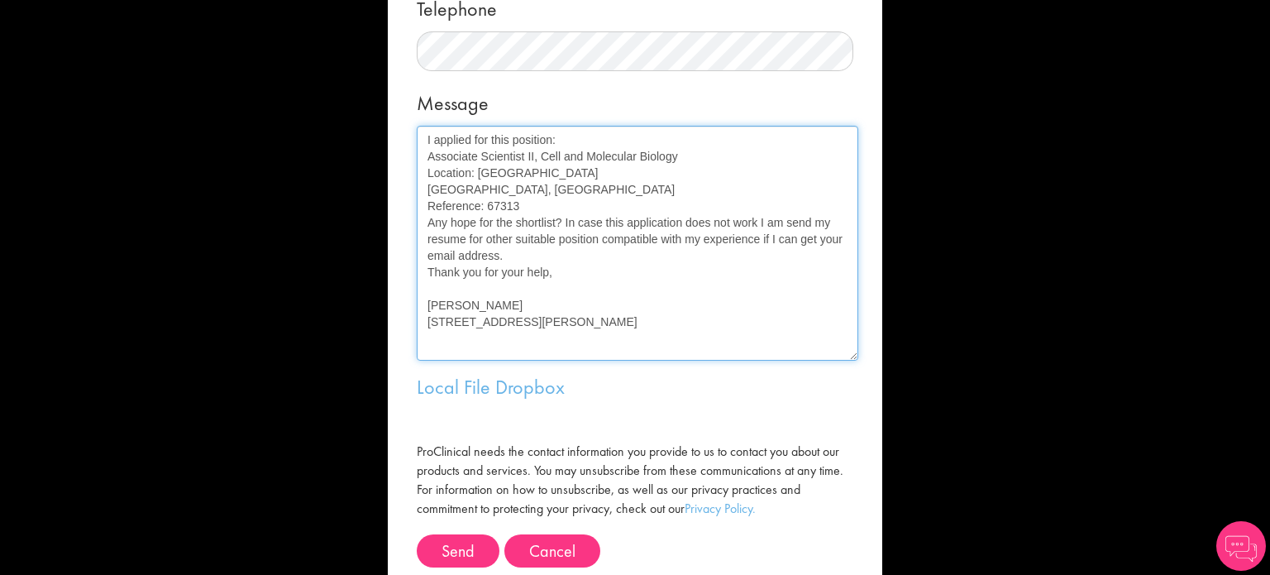
click at [804, 227] on textarea "I applied for this position: Associate Scientist II, Cell and Molecular Biology…" at bounding box center [637, 243] width 441 height 235
click at [766, 221] on textarea "I applied for this position: Associate Scientist II, Cell and Molecular Biology…" at bounding box center [637, 243] width 441 height 235
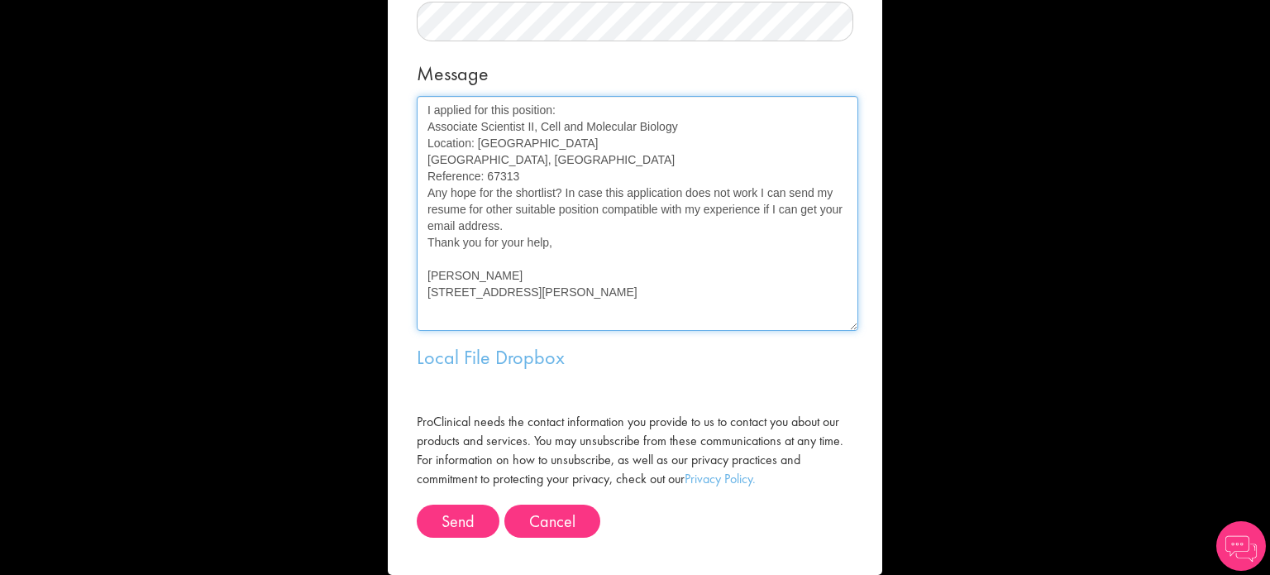
scroll to position [468, 0]
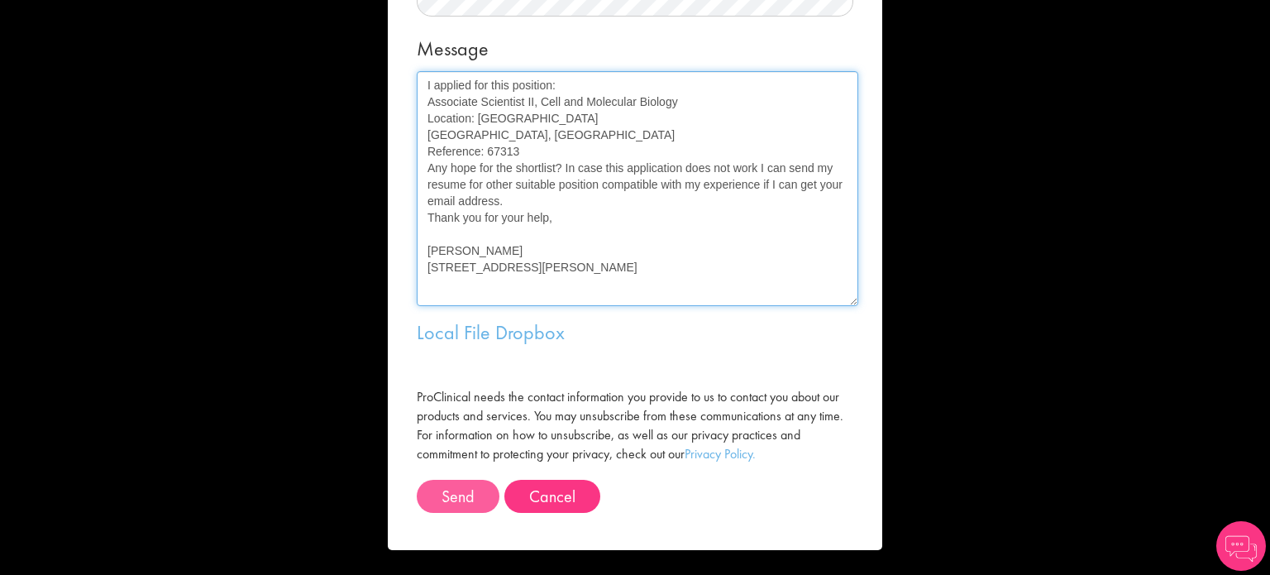
type textarea "I applied for this position: Associate Scientist II, Cell and Molecular Biology…"
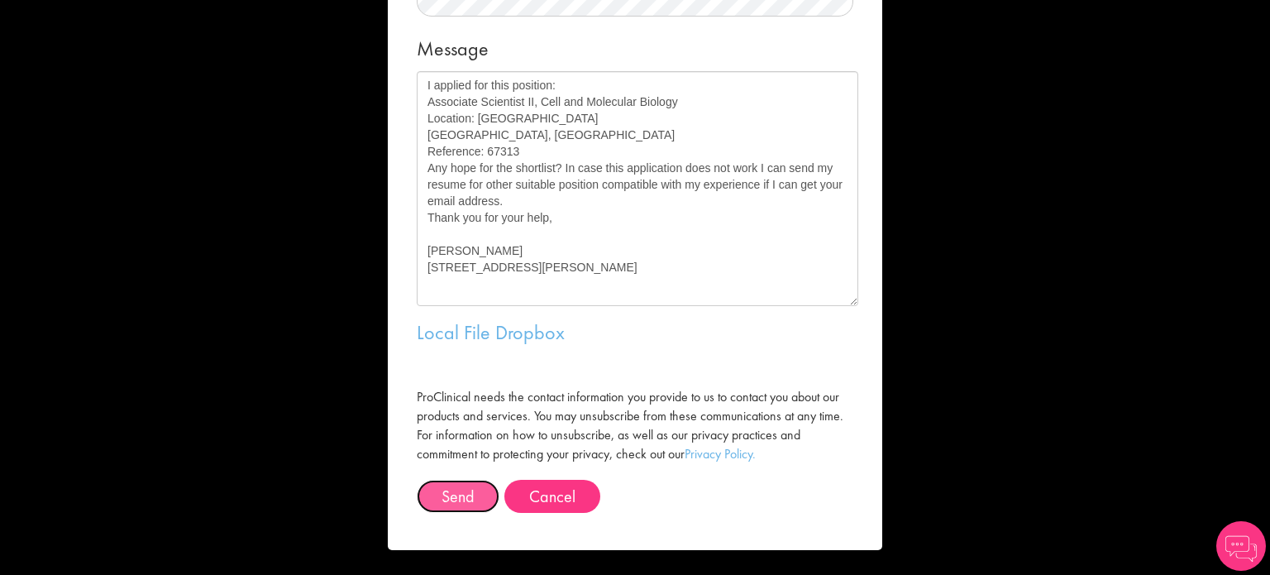
click at [441, 497] on button "Send" at bounding box center [458, 495] width 83 height 33
click at [445, 498] on span "Send" at bounding box center [457, 495] width 33 height 21
click at [459, 502] on span "Send" at bounding box center [457, 495] width 33 height 21
click at [443, 499] on span "Send" at bounding box center [457, 495] width 33 height 21
click at [454, 497] on span "Send" at bounding box center [457, 495] width 33 height 21
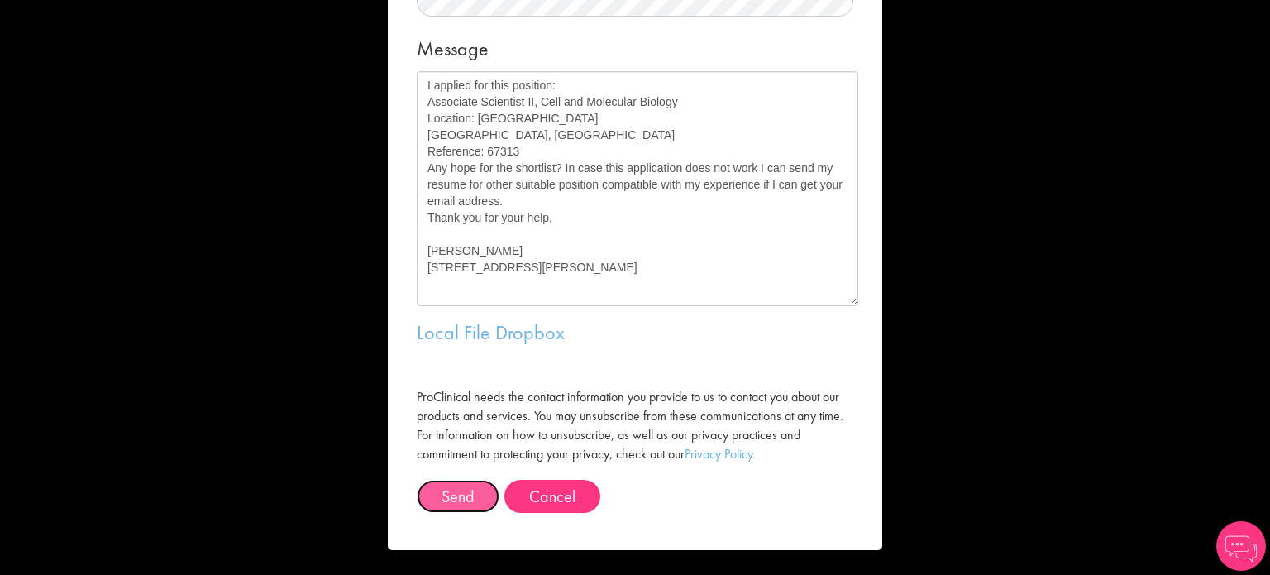
click at [444, 502] on span "Send" at bounding box center [457, 495] width 33 height 21
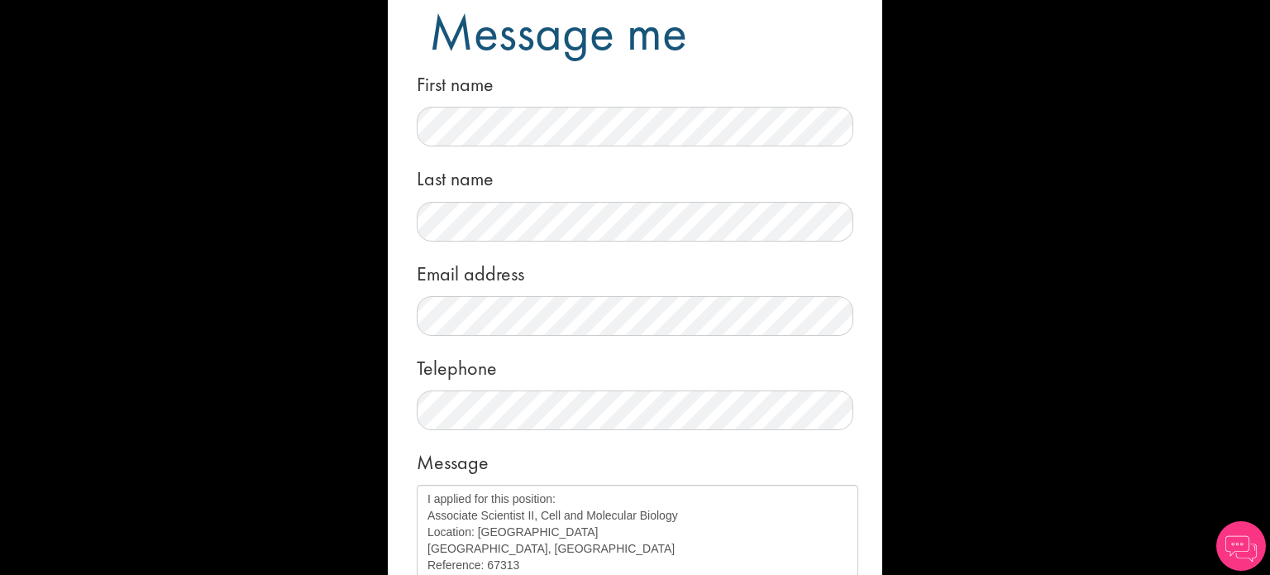
scroll to position [0, 0]
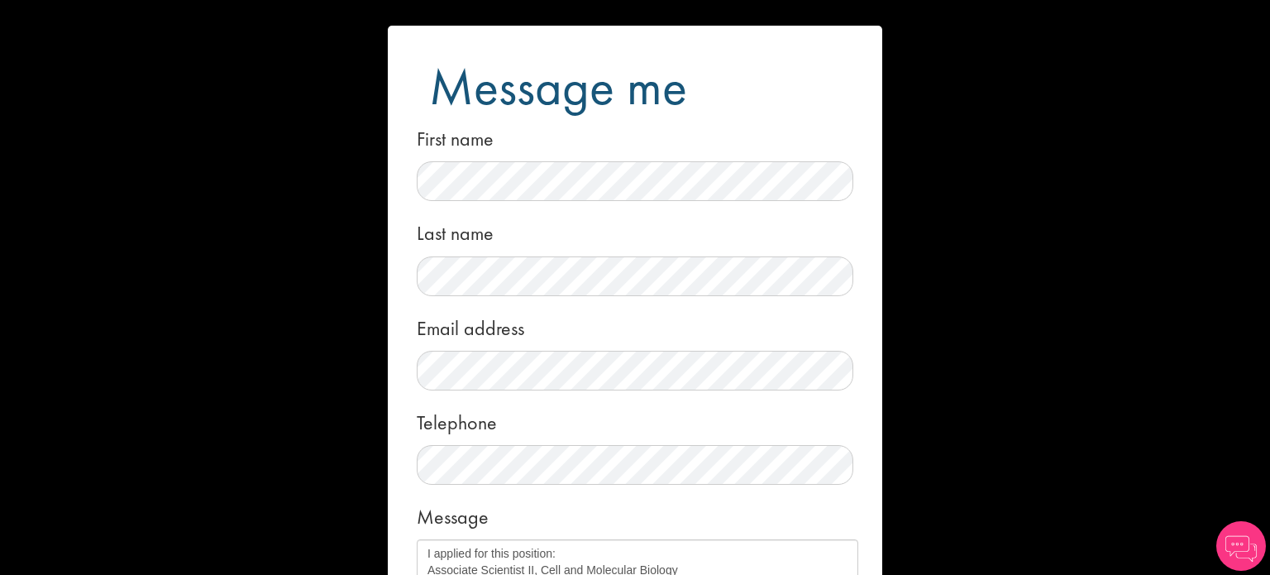
click at [908, 110] on div "Message me First name Last name Email address Telephone Message I applied for t…" at bounding box center [635, 287] width 1270 height 575
